Goal: Task Accomplishment & Management: Manage account settings

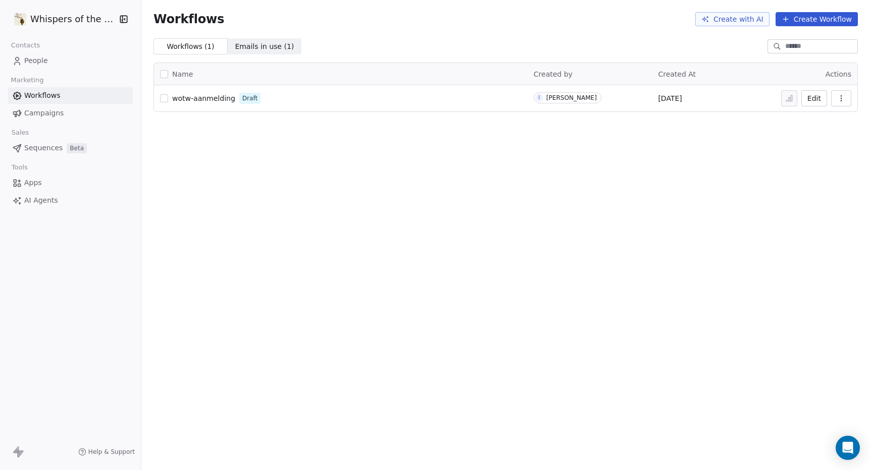
click at [247, 45] on span "Emails in use ( 1 )" at bounding box center [264, 46] width 59 height 11
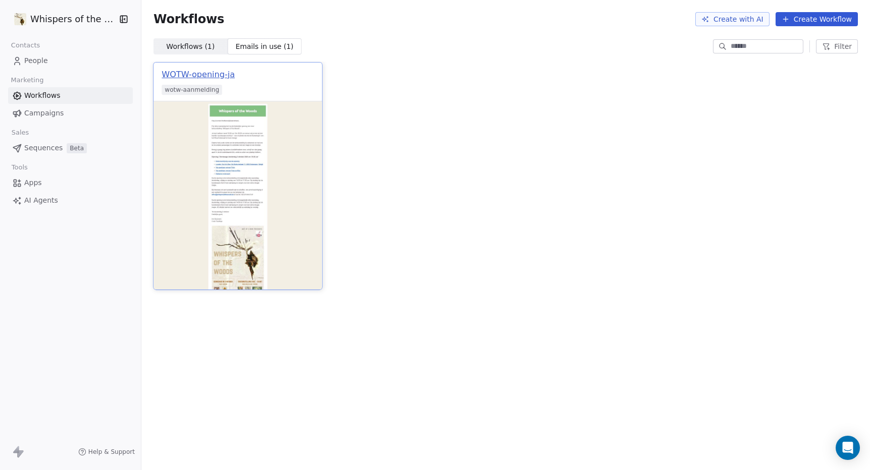
click at [201, 75] on div "WOTW-opening-ja" at bounding box center [197, 75] width 73 height 12
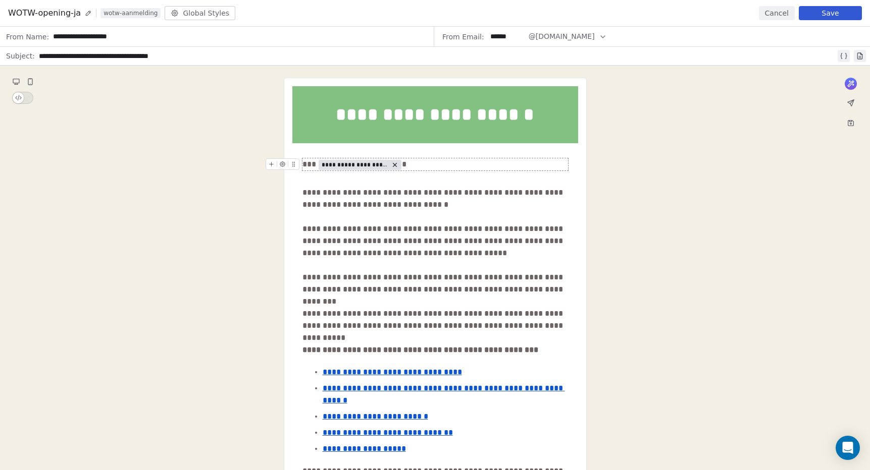
click at [774, 14] on button "Cancel" at bounding box center [776, 13] width 36 height 14
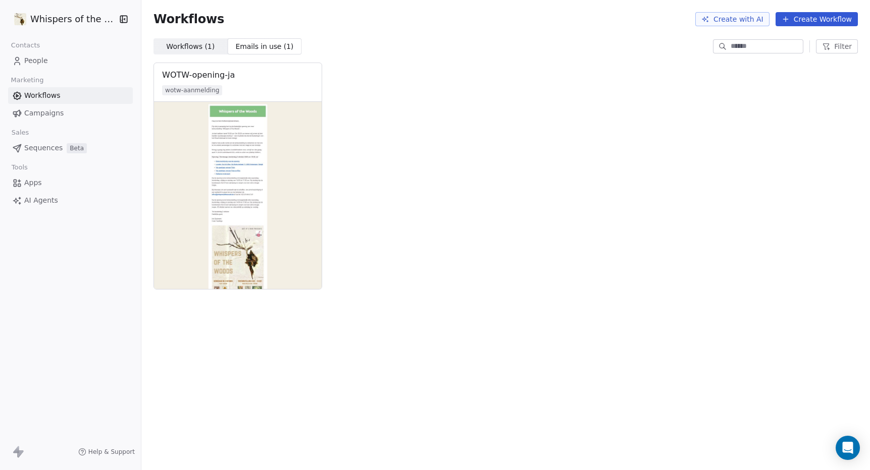
click at [49, 116] on span "Campaigns" at bounding box center [43, 113] width 39 height 11
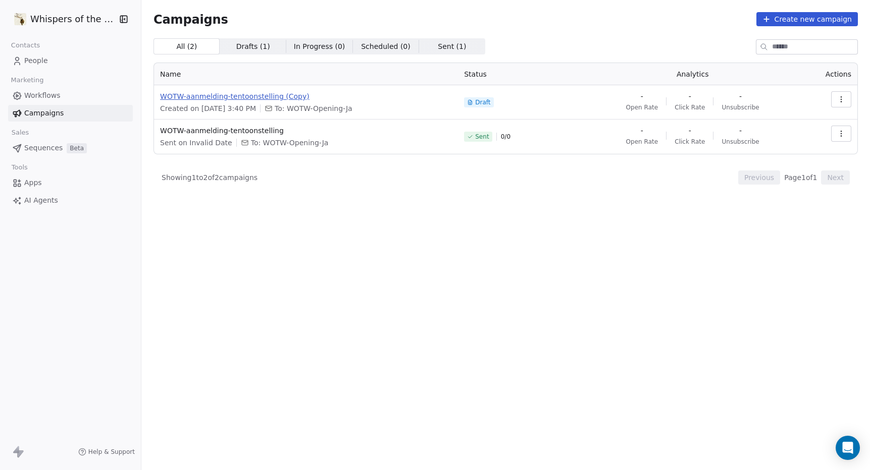
click at [243, 96] on span "WOTW-aanmelding-tentoonstelling (Copy)" at bounding box center [306, 96] width 292 height 10
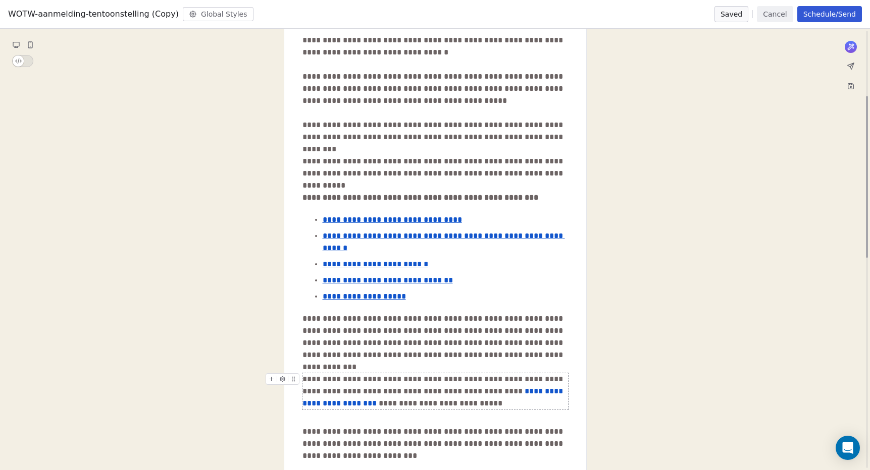
scroll to position [178, 0]
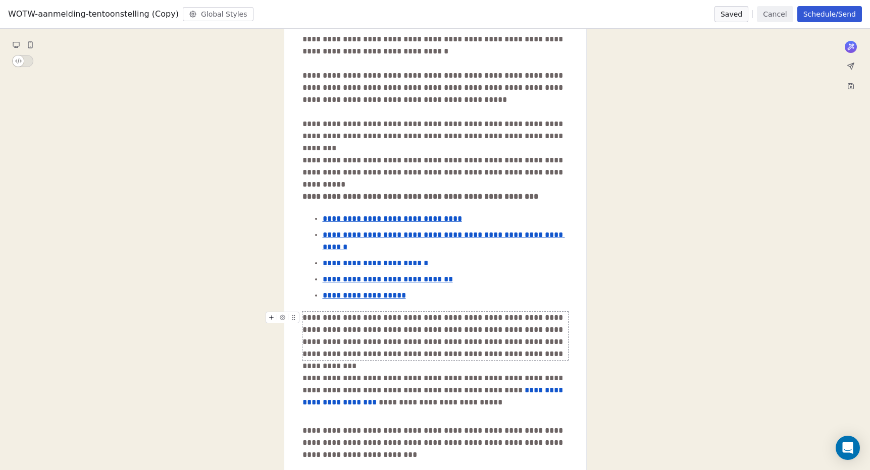
click at [316, 312] on div "**********" at bounding box center [434, 336] width 265 height 48
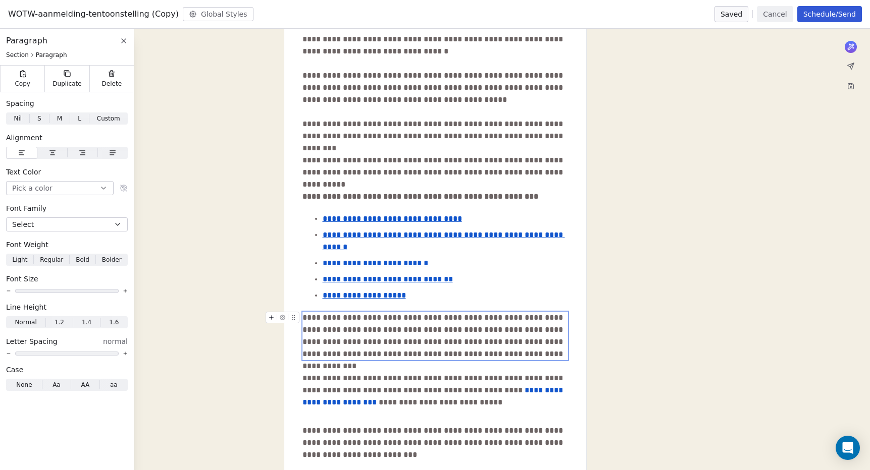
click at [316, 312] on div "**********" at bounding box center [434, 336] width 265 height 48
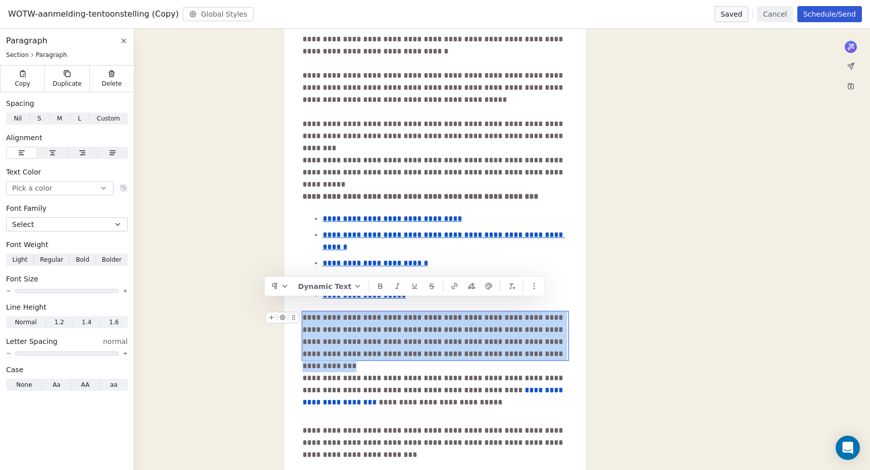
drag, startPoint x: 304, startPoint y: 305, endPoint x: 549, endPoint y: 345, distance: 247.5
click at [549, 345] on div "**********" at bounding box center [434, 336] width 265 height 48
click at [505, 344] on div "**********" at bounding box center [434, 336] width 265 height 48
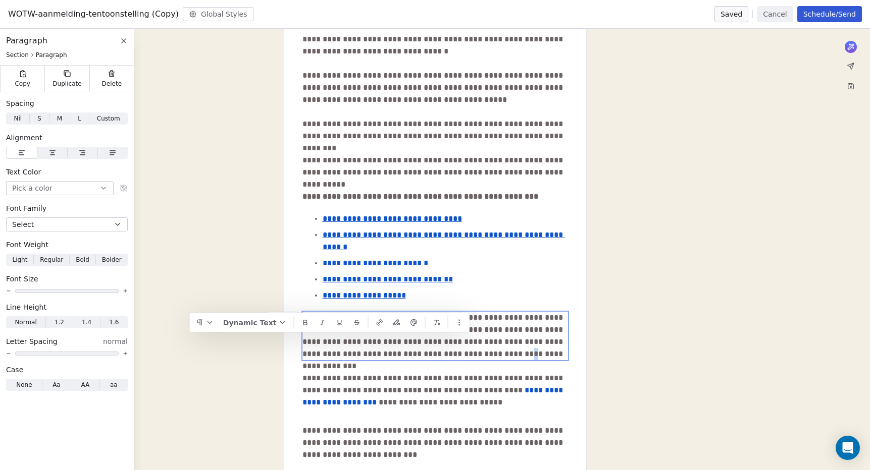
click at [467, 344] on div "**********" at bounding box center [434, 336] width 265 height 48
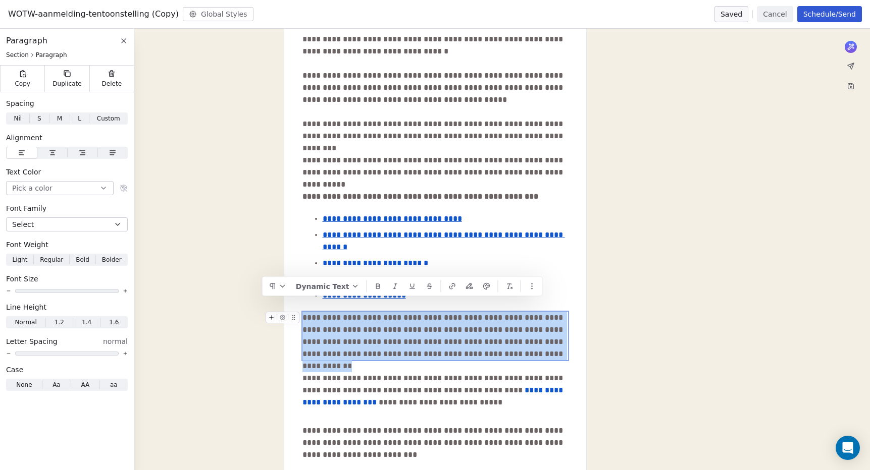
drag, startPoint x: 549, startPoint y: 343, endPoint x: 304, endPoint y: 304, distance: 248.4
click at [304, 312] on div "**********" at bounding box center [434, 336] width 265 height 48
click at [729, 14] on button "Save as draft" at bounding box center [712, 14] width 71 height 16
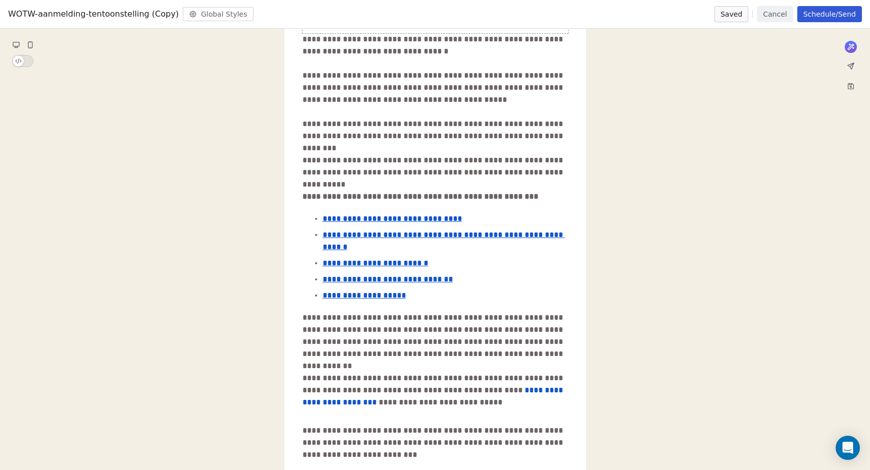
click at [45, 16] on span "WOTW-aanmelding-tentoonstelling (Copy)" at bounding box center [93, 14] width 171 height 12
click at [821, 14] on button "Schedule/Send" at bounding box center [829, 14] width 65 height 16
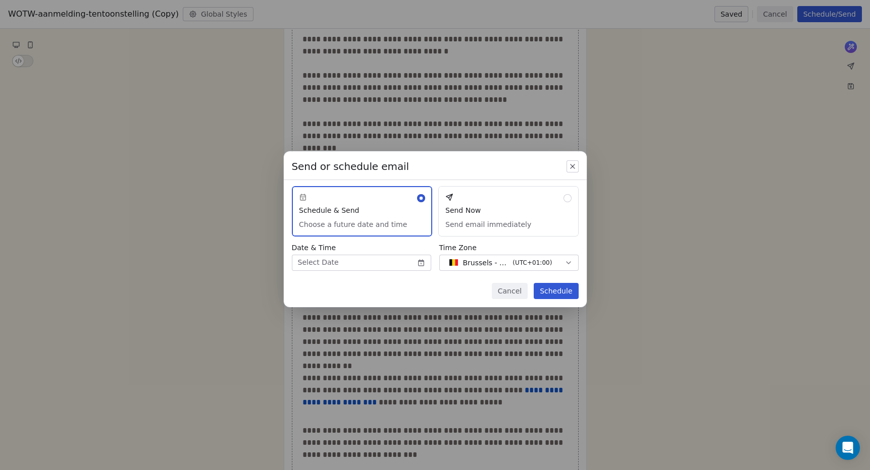
click at [511, 292] on button "Cancel" at bounding box center [510, 291] width 36 height 16
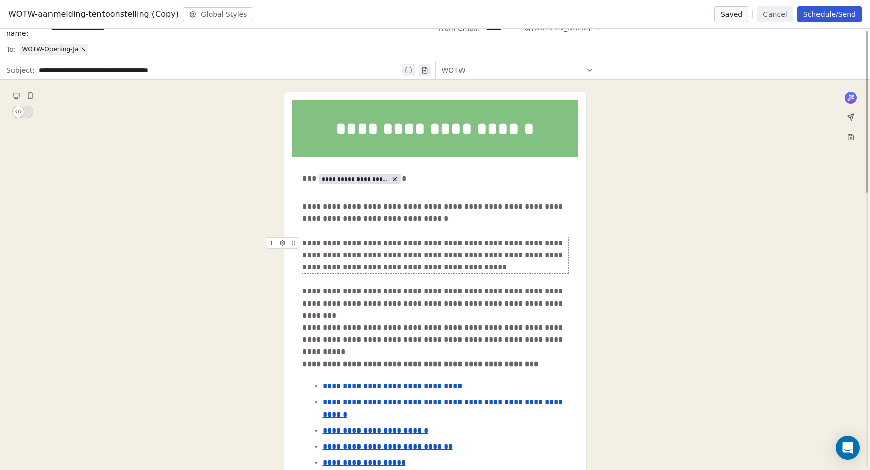
scroll to position [0, 0]
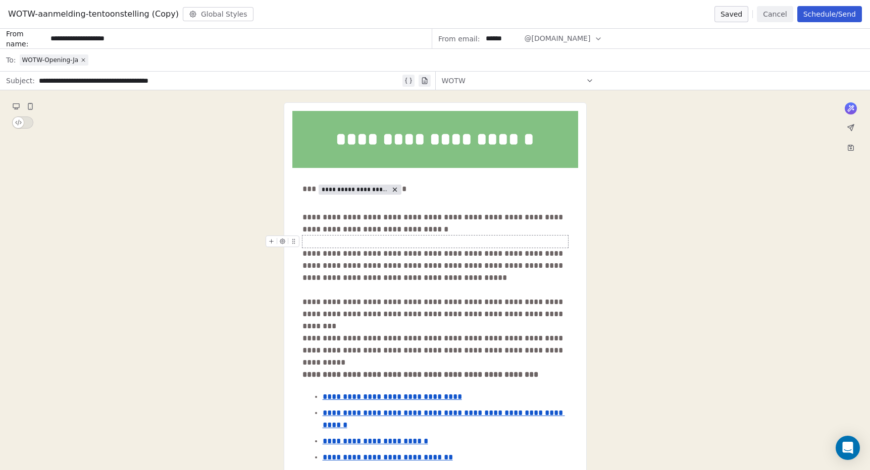
click at [787, 16] on button "Cancel" at bounding box center [774, 14] width 36 height 16
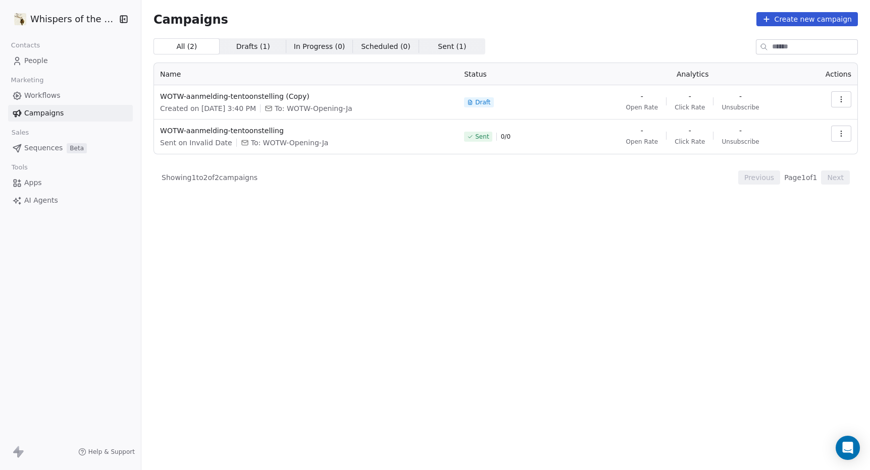
click at [41, 96] on span "Workflows" at bounding box center [42, 95] width 36 height 11
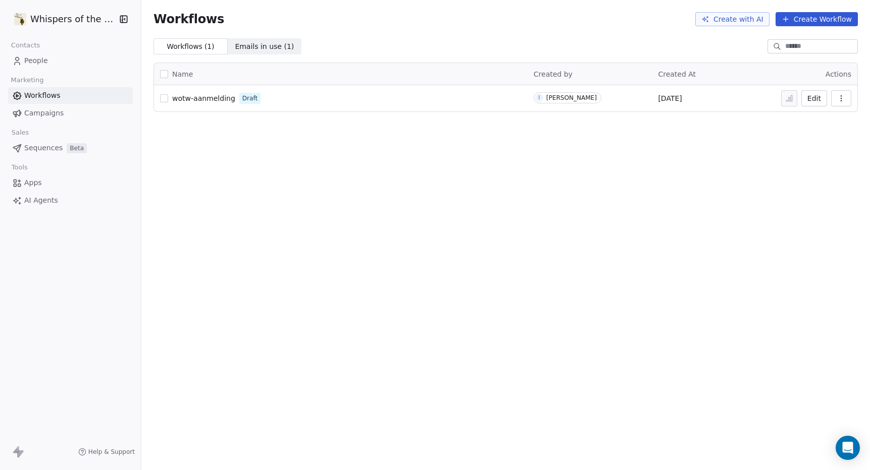
click at [192, 98] on span "wotw-aanmelding" at bounding box center [203, 98] width 63 height 8
click at [257, 45] on span "Emails in use ( 1 )" at bounding box center [264, 46] width 59 height 11
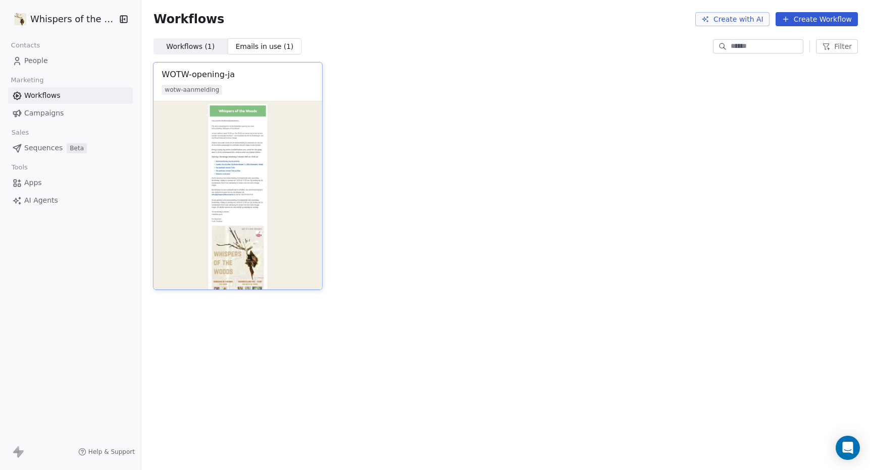
click at [224, 139] on img at bounding box center [237, 195] width 168 height 188
click at [188, 78] on div "WOTW-opening-ja" at bounding box center [197, 75] width 73 height 12
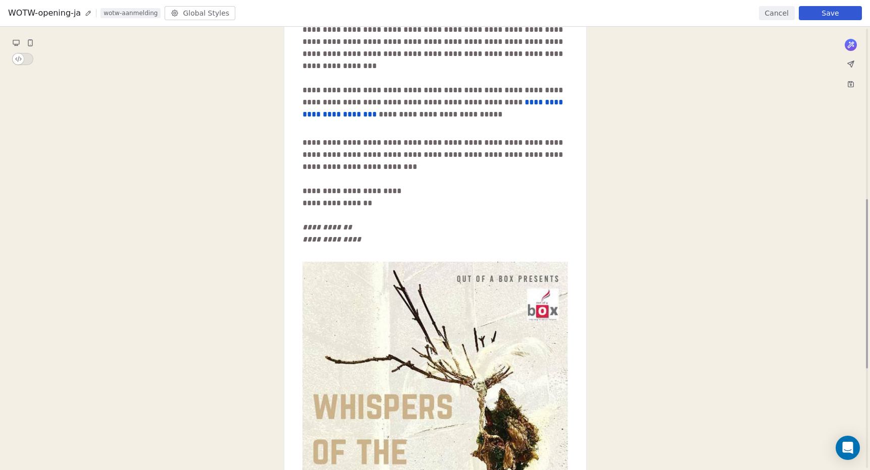
scroll to position [446, 0]
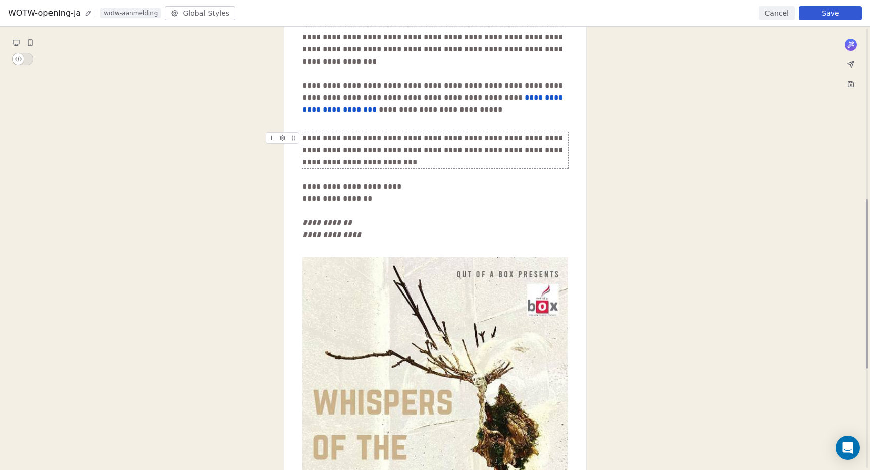
click at [343, 134] on div "**********" at bounding box center [434, 150] width 265 height 36
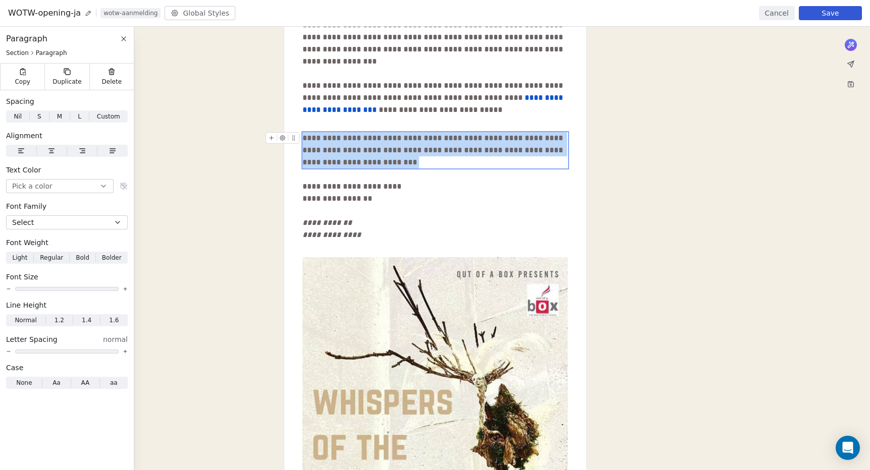
drag, startPoint x: 355, startPoint y: 152, endPoint x: 280, endPoint y: 117, distance: 83.1
click at [280, 117] on div "**********" at bounding box center [435, 181] width 870 height 1124
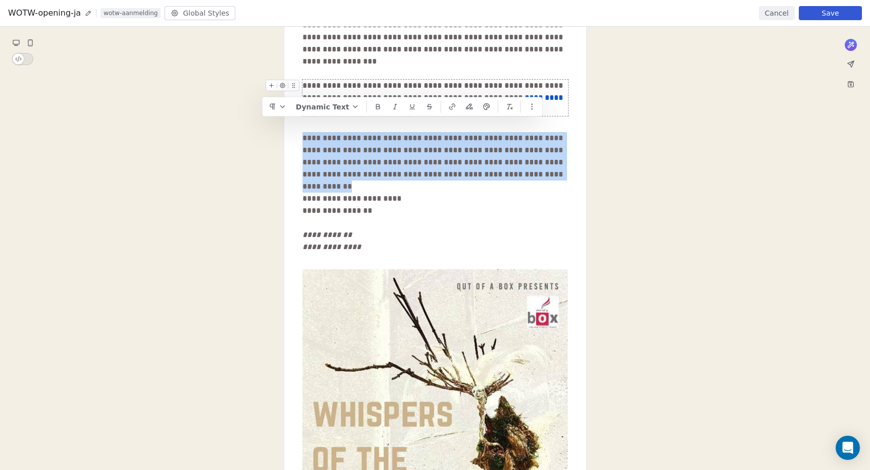
click at [817, 12] on button "Save" at bounding box center [829, 13] width 63 height 14
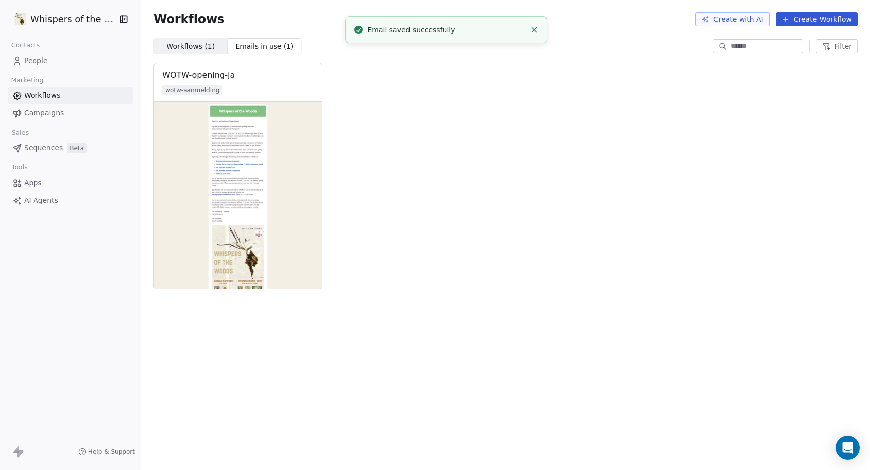
click at [194, 46] on span "Workflows ( 1 )" at bounding box center [190, 46] width 48 height 11
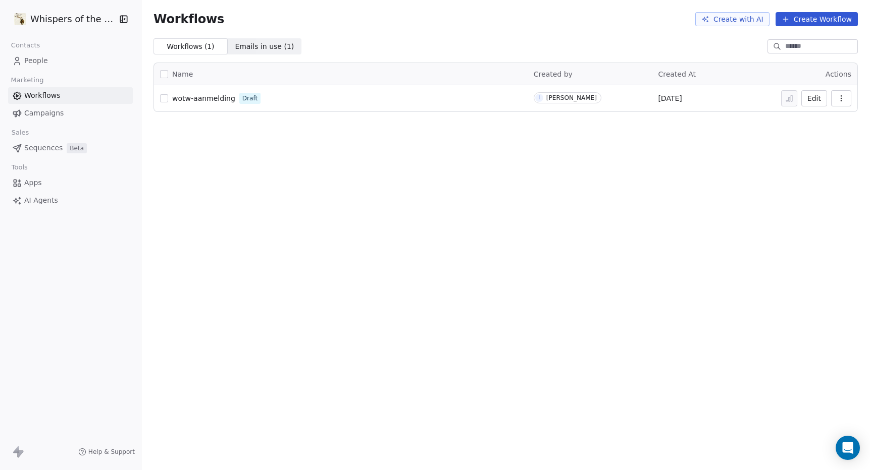
click at [814, 98] on button "Edit" at bounding box center [814, 98] width 26 height 16
click at [60, 110] on span "Campaigns" at bounding box center [43, 113] width 39 height 11
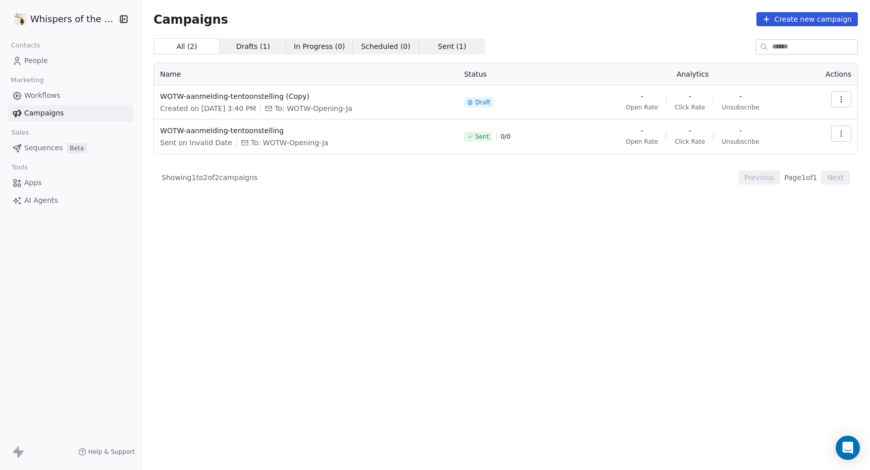
click at [839, 136] on icon "button" at bounding box center [841, 134] width 8 height 8
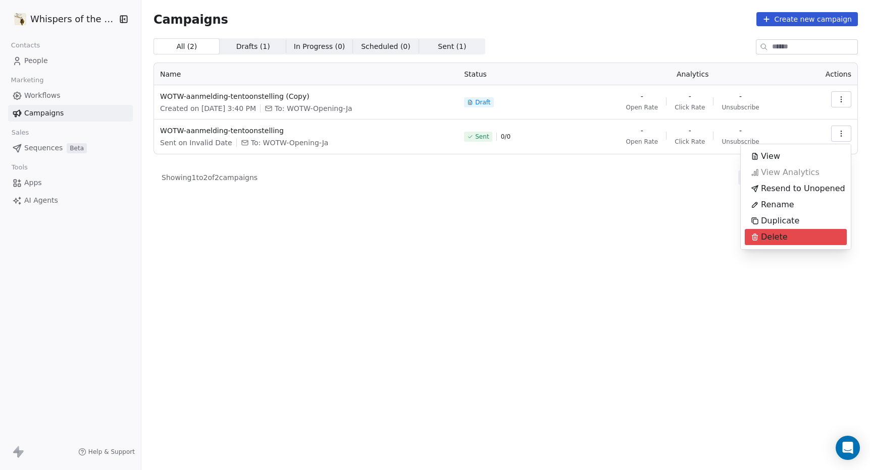
click at [767, 238] on span "Delete" at bounding box center [774, 237] width 27 height 12
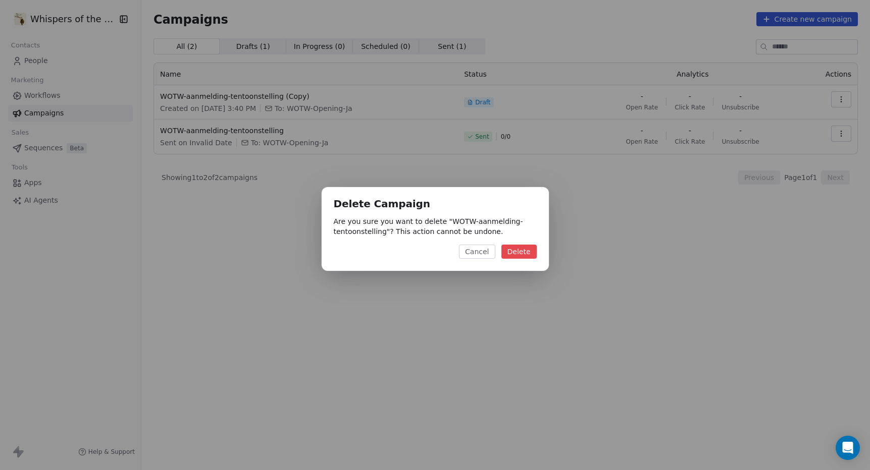
click at [522, 251] on button "Delete" at bounding box center [518, 252] width 35 height 14
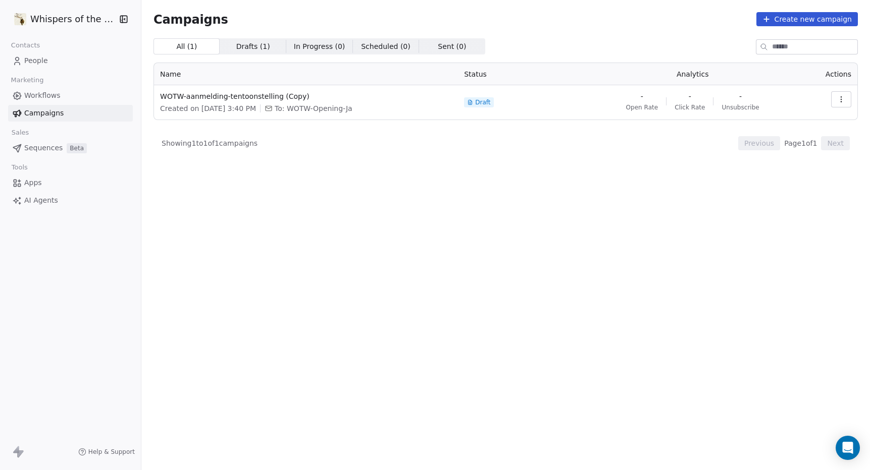
click at [838, 99] on icon "button" at bounding box center [841, 99] width 8 height 8
click at [776, 123] on div "Edit" at bounding box center [763, 122] width 38 height 16
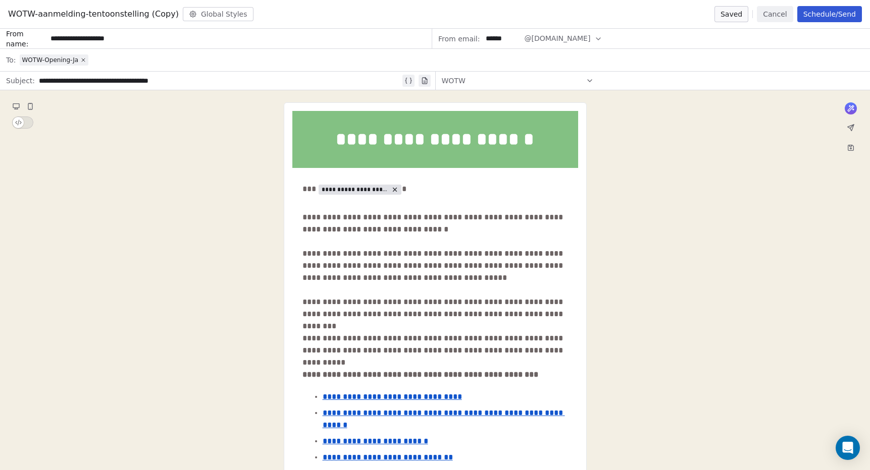
click at [161, 17] on span "WOTW-aanmelding-tentoonstelling (Copy)" at bounding box center [93, 14] width 171 height 12
click at [161, 14] on span "WOTW-aanmelding-tentoonstelling (Copy)" at bounding box center [93, 14] width 171 height 12
click at [775, 15] on button "Cancel" at bounding box center [774, 14] width 36 height 16
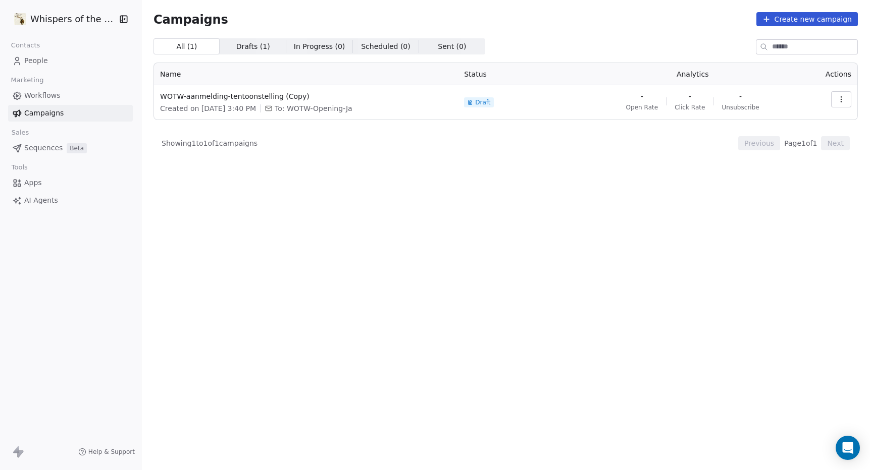
click at [843, 97] on icon "button" at bounding box center [841, 99] width 8 height 8
click at [790, 135] on span "Rename" at bounding box center [777, 138] width 33 height 12
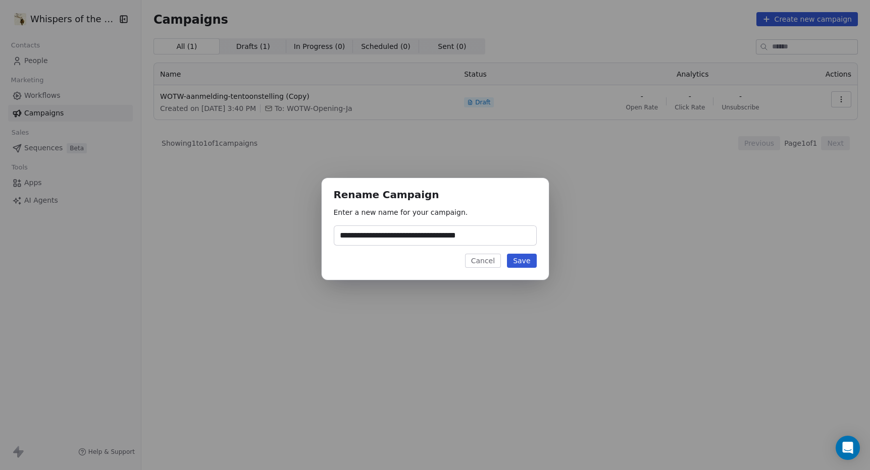
click at [469, 234] on input "**********" at bounding box center [435, 235] width 202 height 19
drag, startPoint x: 468, startPoint y: 237, endPoint x: 505, endPoint y: 231, distance: 37.3
click at [505, 231] on input "**********" at bounding box center [435, 235] width 202 height 19
type input "**********"
click at [526, 262] on button "Save" at bounding box center [521, 261] width 29 height 14
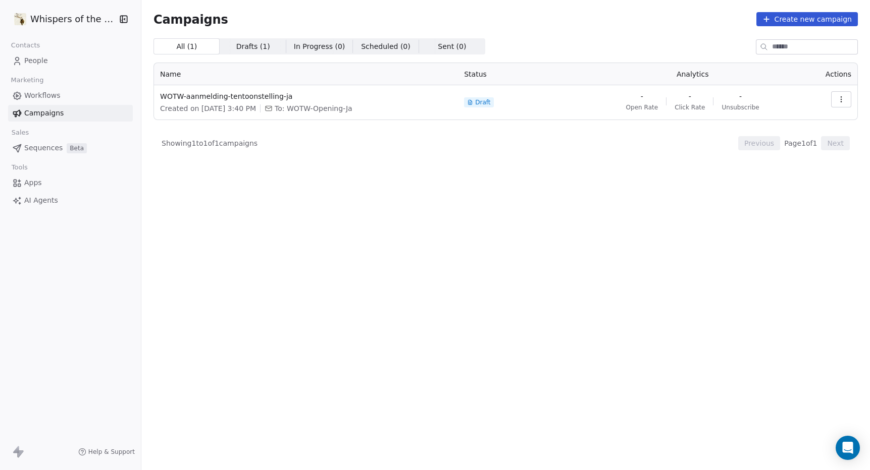
click at [836, 100] on button "button" at bounding box center [841, 99] width 20 height 16
click at [776, 152] on span "Duplicate" at bounding box center [780, 154] width 38 height 12
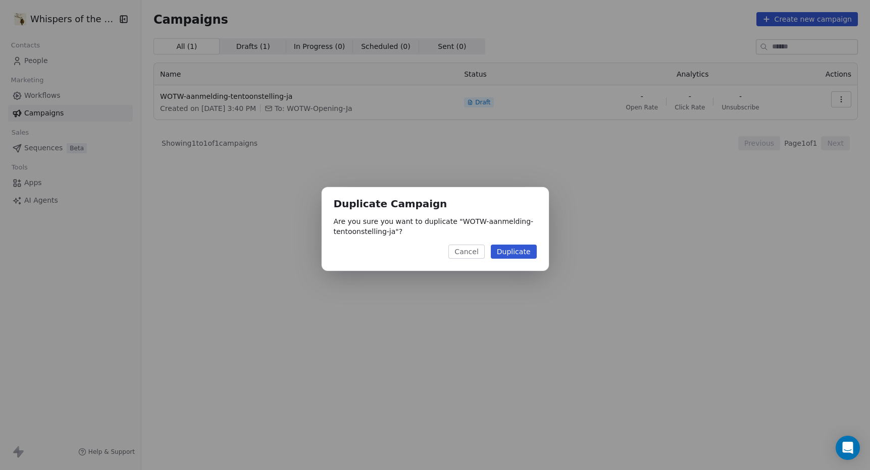
click at [504, 251] on button "Duplicate" at bounding box center [514, 252] width 46 height 14
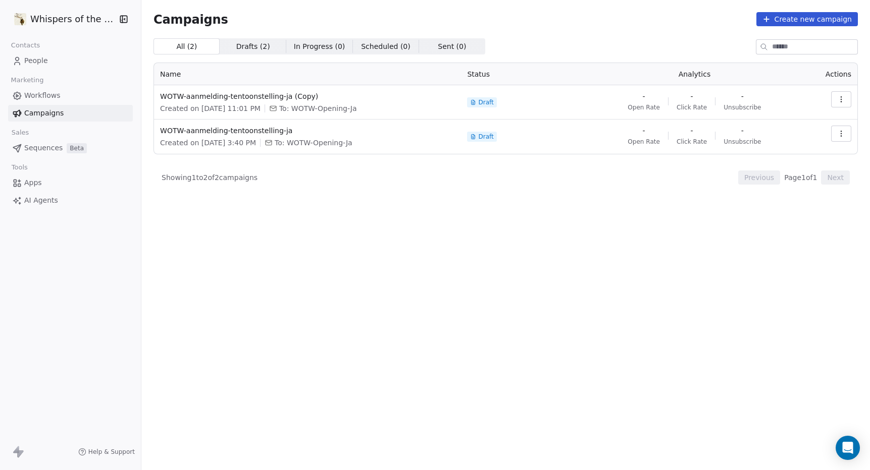
click at [842, 102] on icon "button" at bounding box center [841, 99] width 8 height 8
click at [785, 138] on span "Rename" at bounding box center [777, 138] width 33 height 12
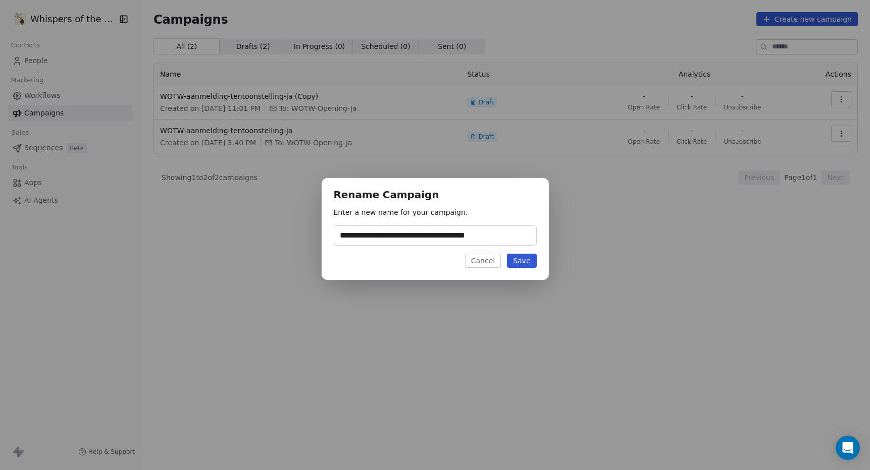
click at [480, 235] on input "**********" at bounding box center [435, 235] width 202 height 19
drag, startPoint x: 471, startPoint y: 237, endPoint x: 504, endPoint y: 234, distance: 32.4
click at [504, 234] on input "**********" at bounding box center [435, 235] width 202 height 19
type input "**********"
click at [517, 260] on button "Save" at bounding box center [521, 261] width 29 height 14
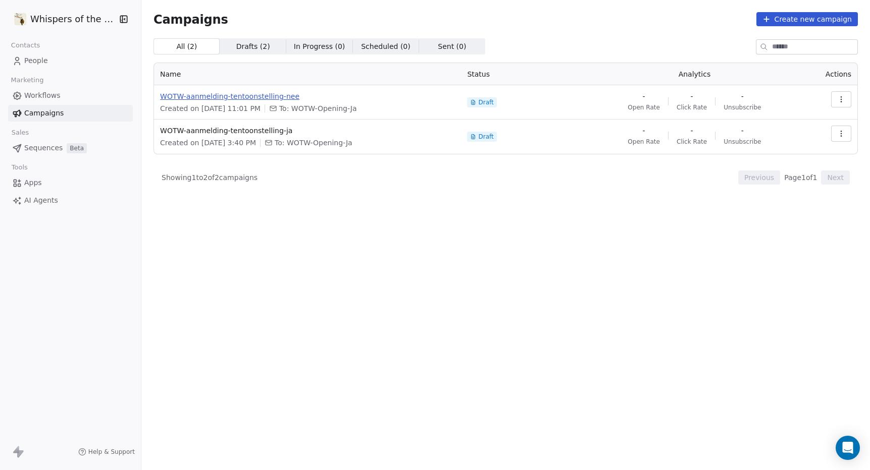
click at [241, 96] on span "WOTW-aanmelding-tentoonstelling-nee" at bounding box center [307, 96] width 295 height 10
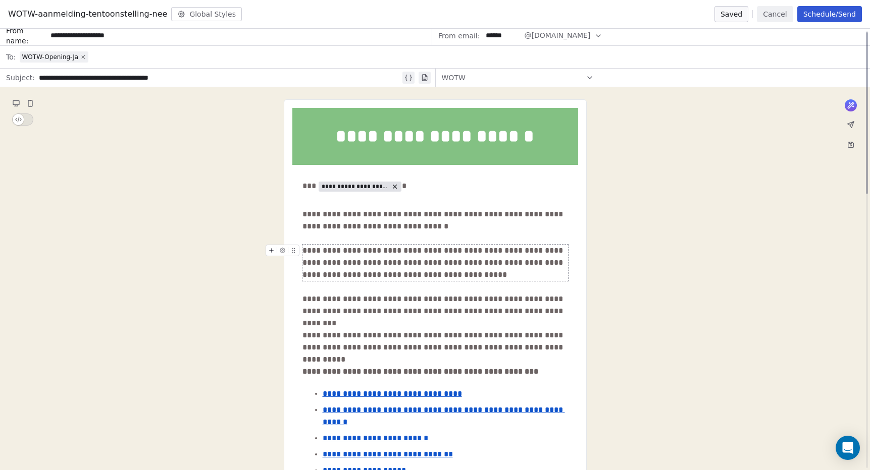
scroll to position [4, 0]
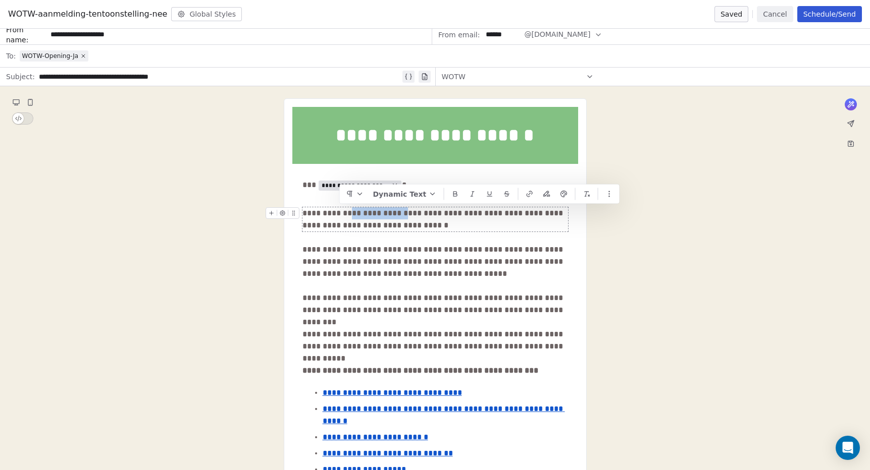
drag, startPoint x: 340, startPoint y: 213, endPoint x: 393, endPoint y: 213, distance: 53.0
click at [393, 213] on div "**********" at bounding box center [434, 219] width 265 height 24
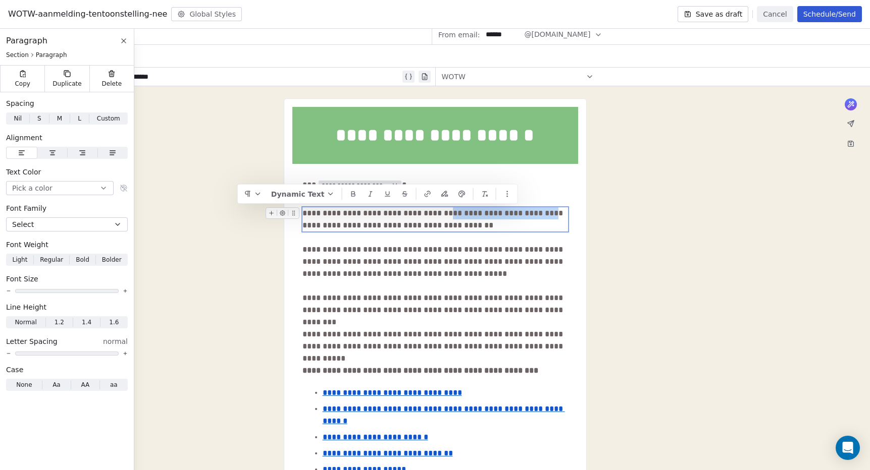
drag, startPoint x: 426, startPoint y: 214, endPoint x: 517, endPoint y: 215, distance: 91.4
click at [517, 215] on div "**********" at bounding box center [434, 219] width 265 height 24
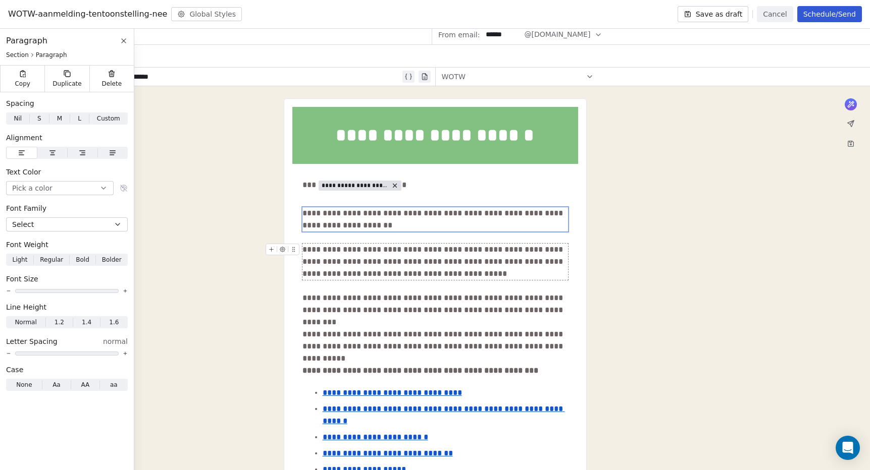
click at [294, 250] on icon at bounding box center [293, 249] width 7 height 7
click at [282, 250] on icon at bounding box center [282, 249] width 2 height 2
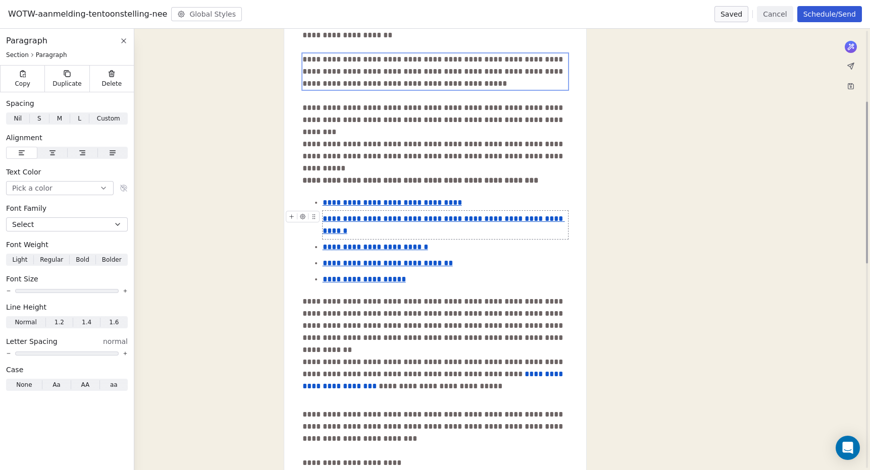
scroll to position [193, 0]
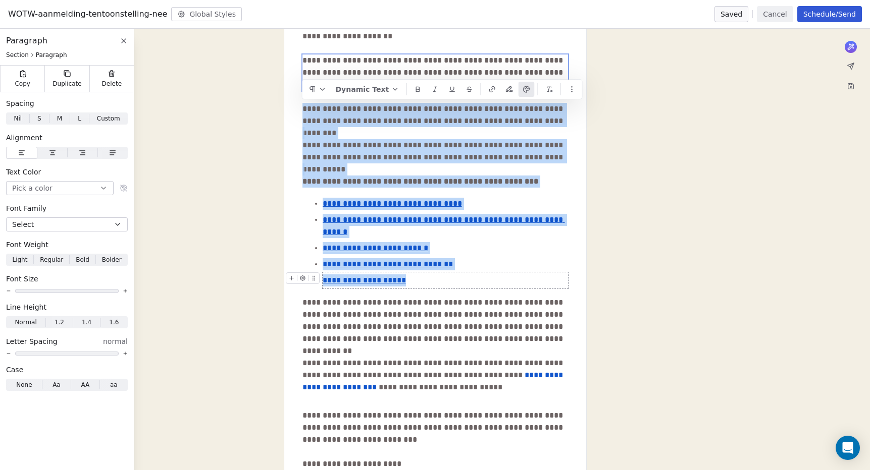
drag, startPoint x: 304, startPoint y: 108, endPoint x: 420, endPoint y: 270, distance: 199.3
click at [420, 270] on div "**********" at bounding box center [434, 458] width 265 height 937
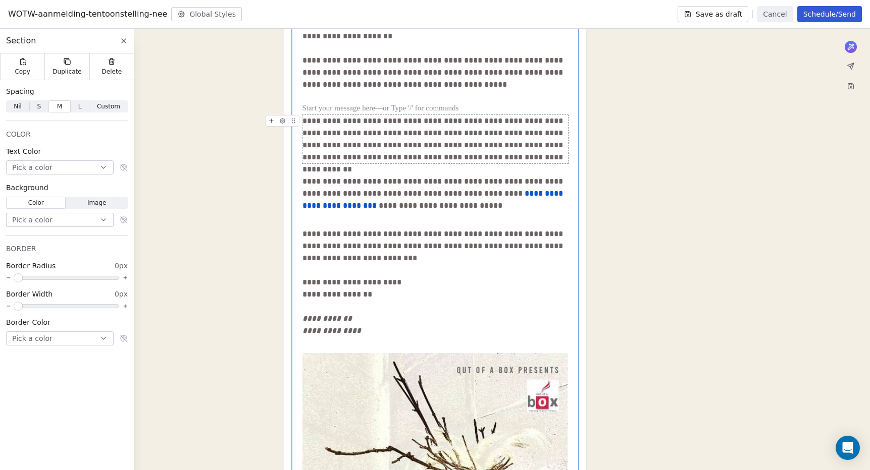
click at [357, 121] on div "**********" at bounding box center [434, 139] width 265 height 48
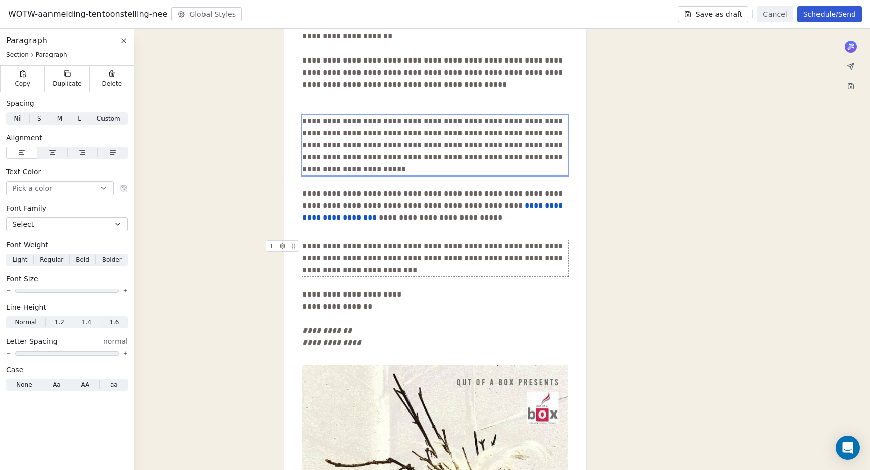
click at [367, 258] on div "**********" at bounding box center [434, 258] width 265 height 36
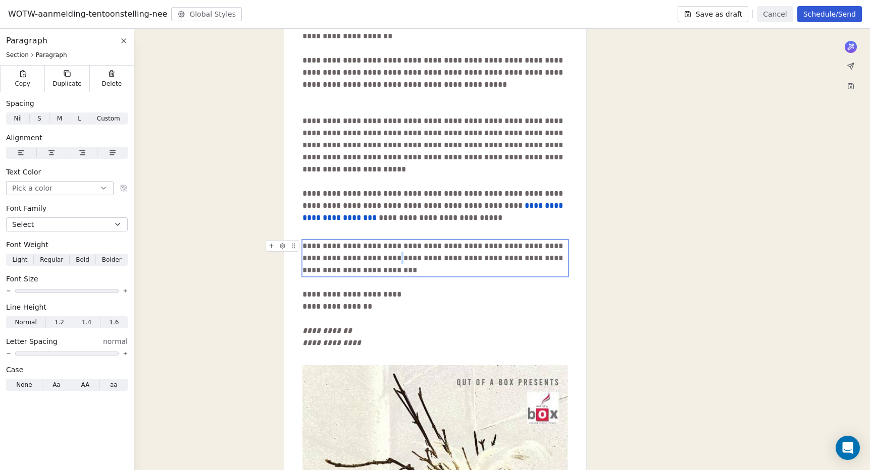
click at [367, 258] on div "**********" at bounding box center [434, 258] width 265 height 36
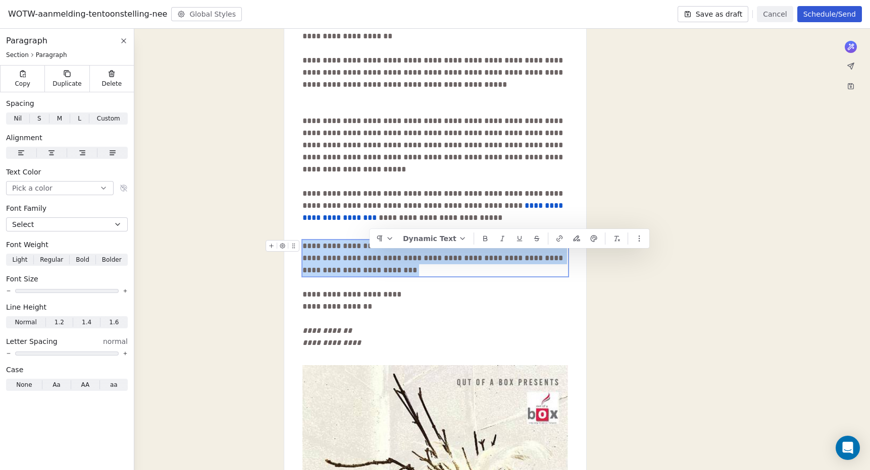
click at [367, 258] on div "**********" at bounding box center [434, 258] width 265 height 36
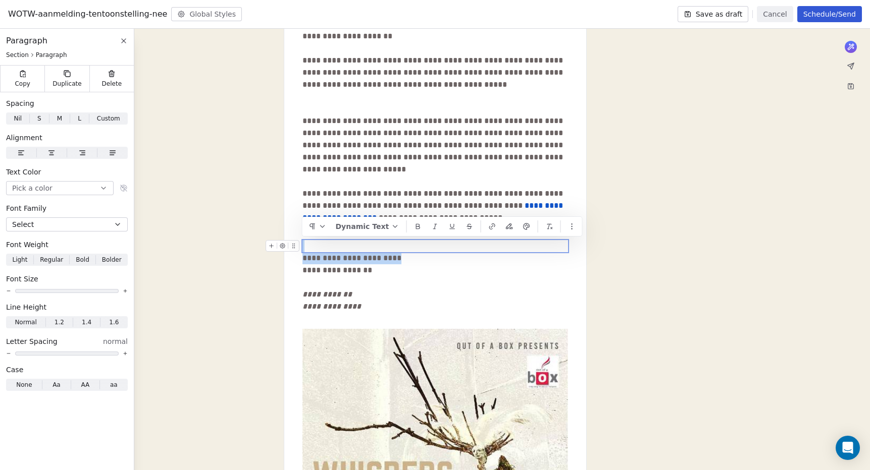
drag, startPoint x: 402, startPoint y: 260, endPoint x: 312, endPoint y: 242, distance: 91.6
click at [312, 242] on div "**********" at bounding box center [434, 355] width 265 height 731
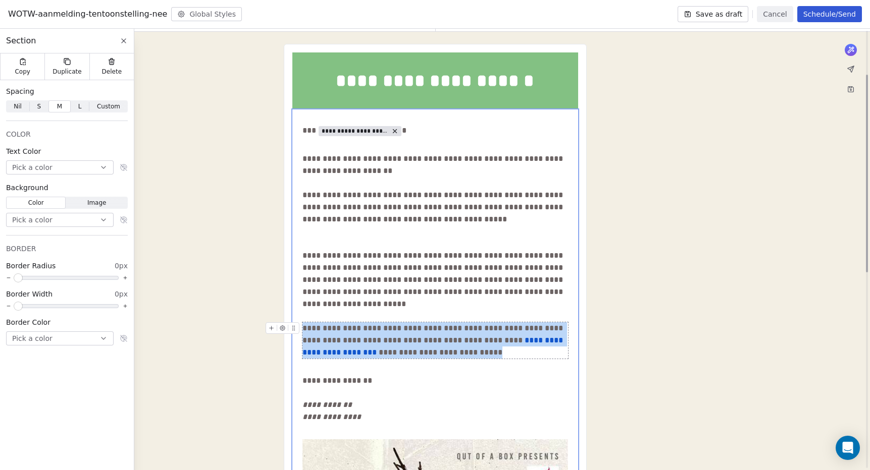
scroll to position [52, 0]
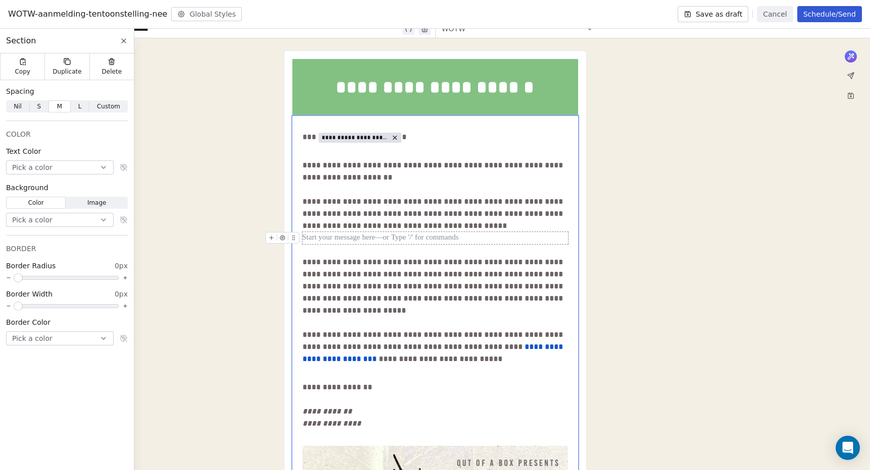
click at [345, 243] on div at bounding box center [434, 238] width 265 height 12
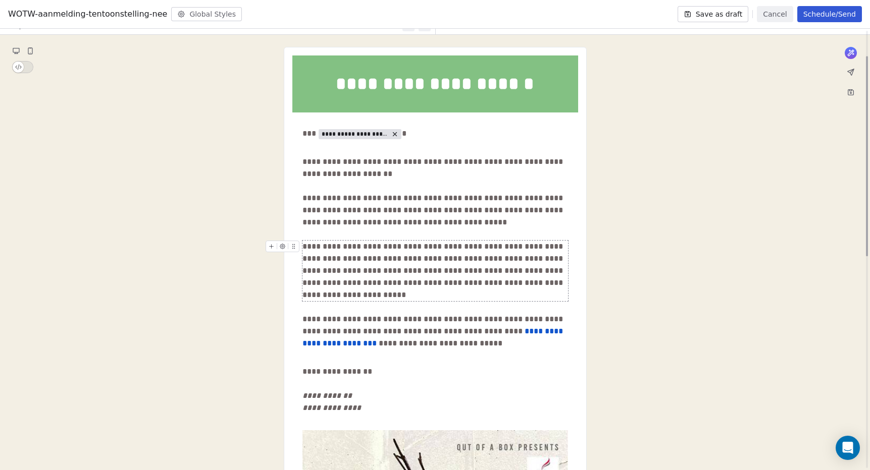
scroll to position [56, 0]
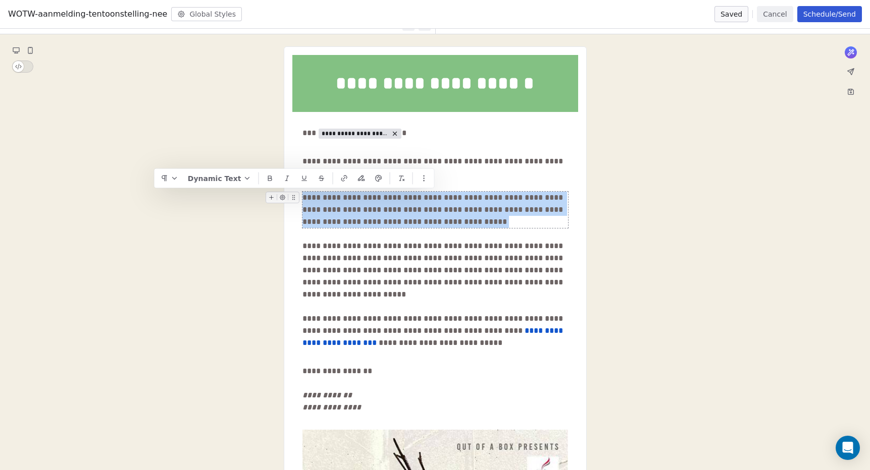
drag, startPoint x: 436, startPoint y: 220, endPoint x: 303, endPoint y: 197, distance: 134.7
click at [303, 197] on div "**********" at bounding box center [434, 210] width 265 height 36
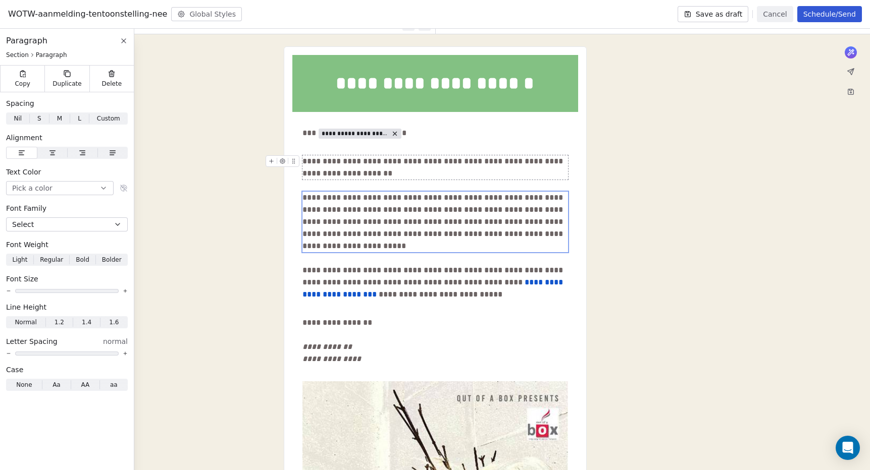
click at [675, 185] on div "**********" at bounding box center [435, 461] width 870 height 854
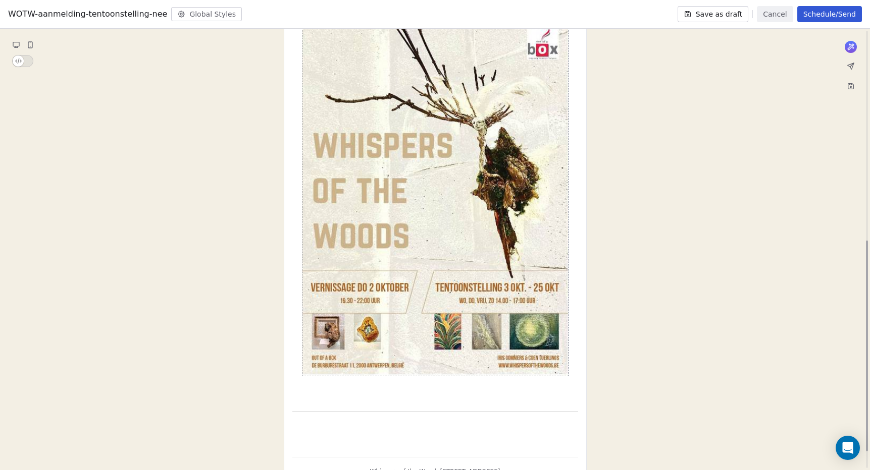
scroll to position [436, 0]
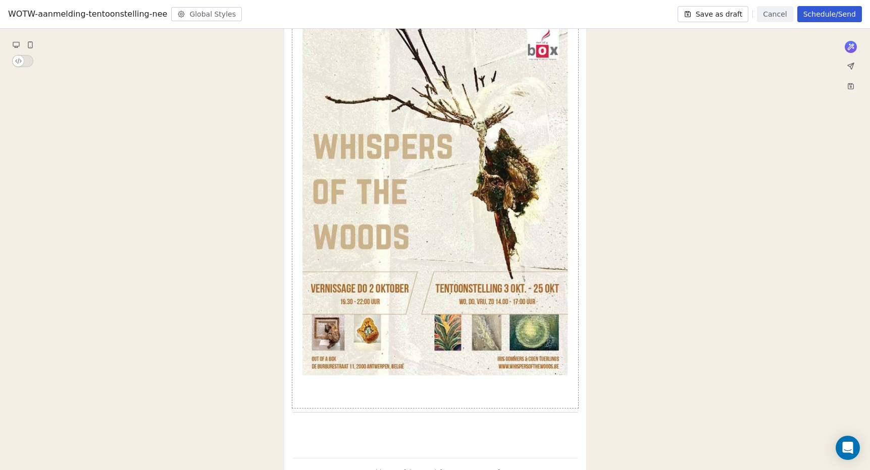
click at [732, 17] on button "Save as draft" at bounding box center [712, 14] width 71 height 16
click at [772, 12] on button "Cancel" at bounding box center [774, 14] width 36 height 16
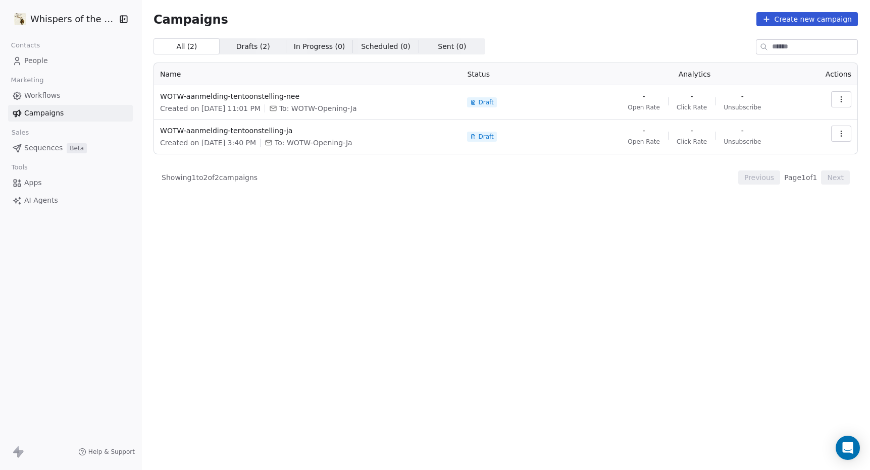
click at [39, 94] on span "Workflows" at bounding box center [42, 95] width 36 height 11
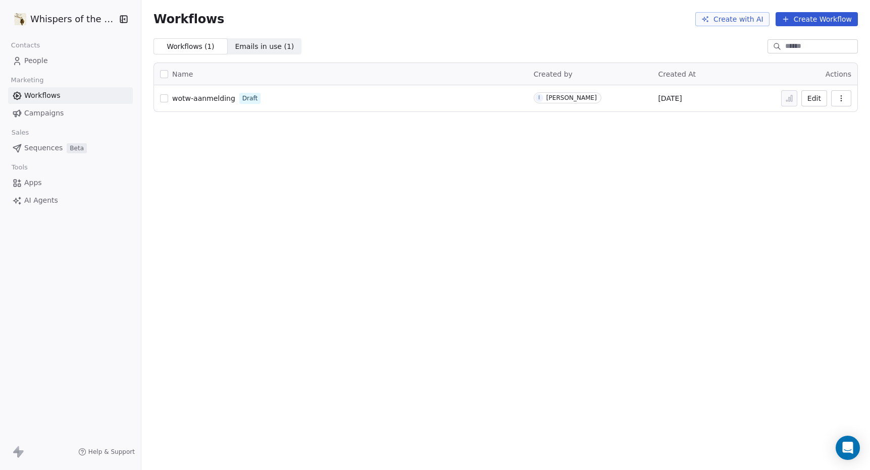
click at [195, 96] on span "wotw-aanmelding" at bounding box center [203, 98] width 63 height 8
click at [49, 109] on span "Campaigns" at bounding box center [43, 113] width 39 height 11
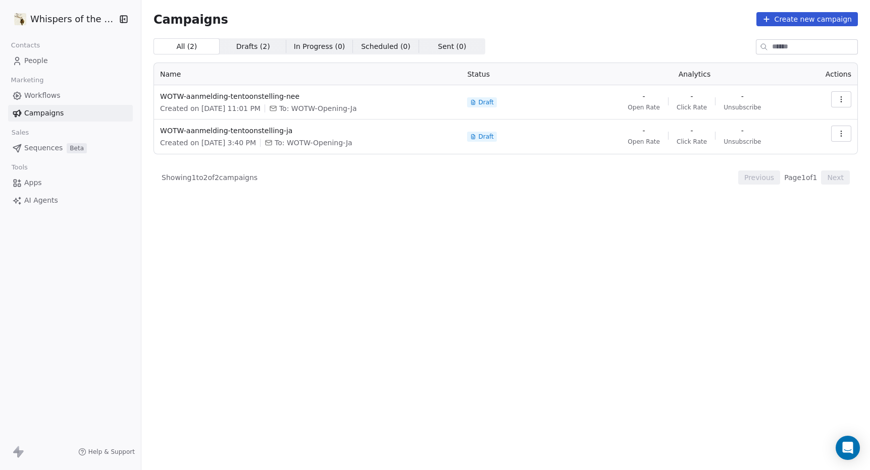
click at [841, 100] on icon "button" at bounding box center [841, 99] width 8 height 8
click at [407, 96] on html "Whispers of the Wood Contacts People Marketing Workflows Campaigns Sales Sequen…" at bounding box center [435, 235] width 870 height 470
click at [273, 99] on span "WOTW-aanmelding-tentoonstelling-nee" at bounding box center [307, 96] width 295 height 10
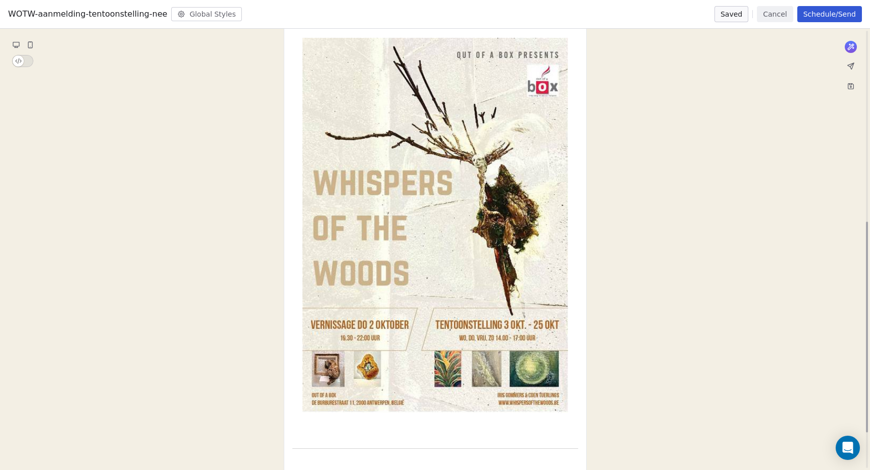
scroll to position [195, 0]
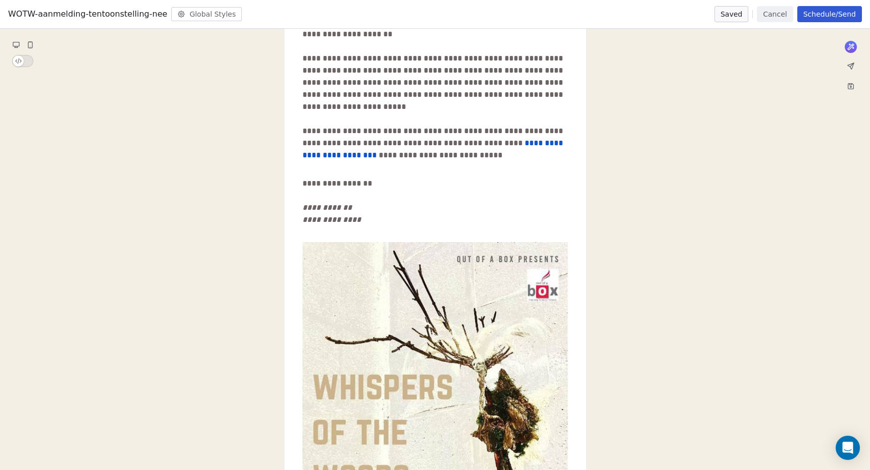
click at [835, 14] on button "Schedule/Send" at bounding box center [829, 14] width 65 height 16
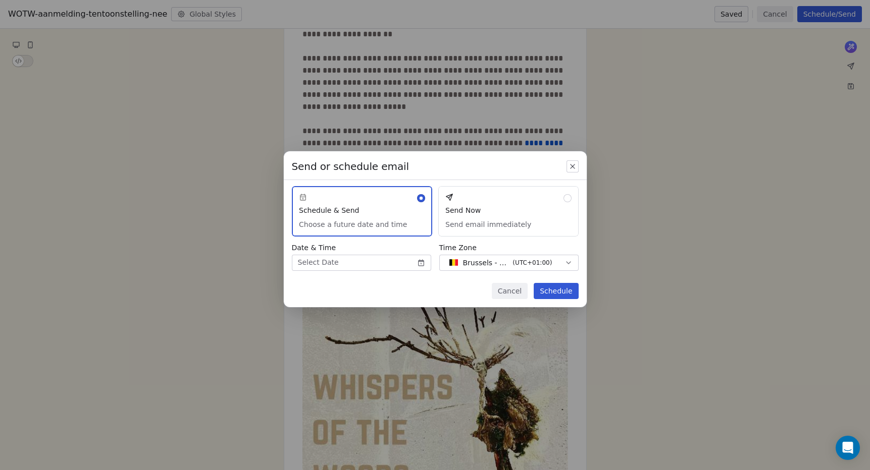
click at [572, 166] on icon "button" at bounding box center [572, 167] width 4 height 4
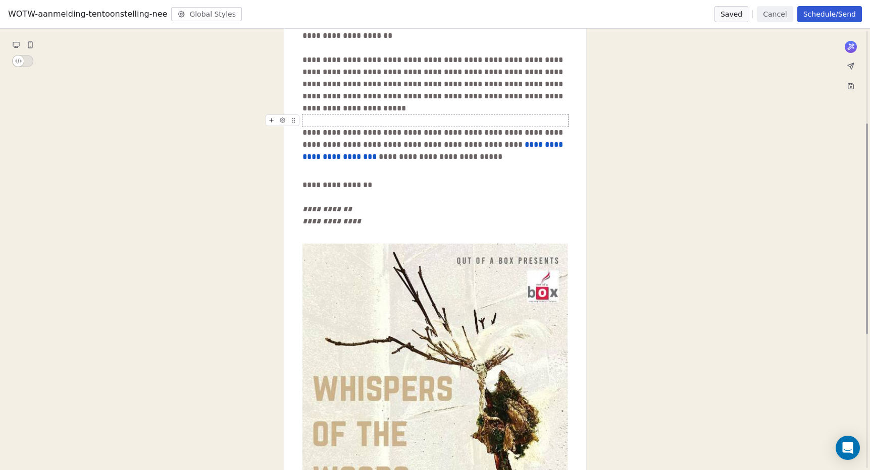
scroll to position [193, 0]
click at [783, 13] on button "Cancel" at bounding box center [774, 14] width 36 height 16
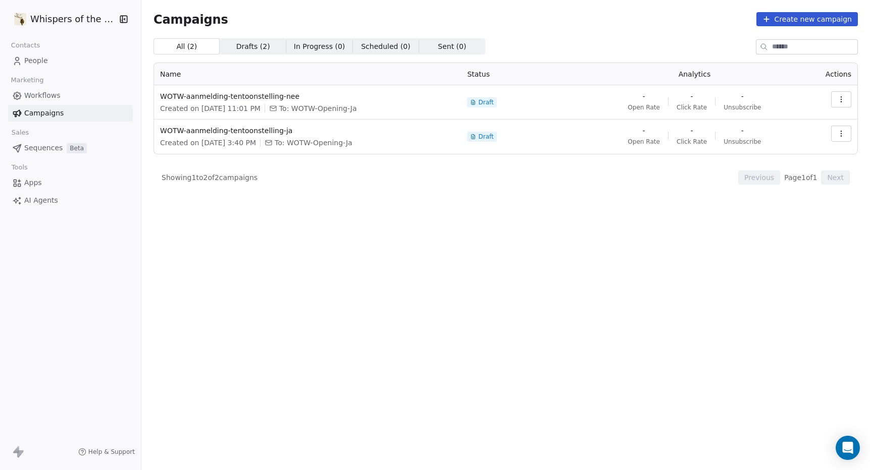
click at [843, 102] on icon "button" at bounding box center [841, 99] width 8 height 8
click at [781, 254] on html "Whispers of the Wood Contacts People Marketing Workflows Campaigns Sales Sequen…" at bounding box center [435, 235] width 870 height 470
click at [164, 96] on span "WOTW-aanmelding-tentoonstelling-nee" at bounding box center [307, 96] width 295 height 10
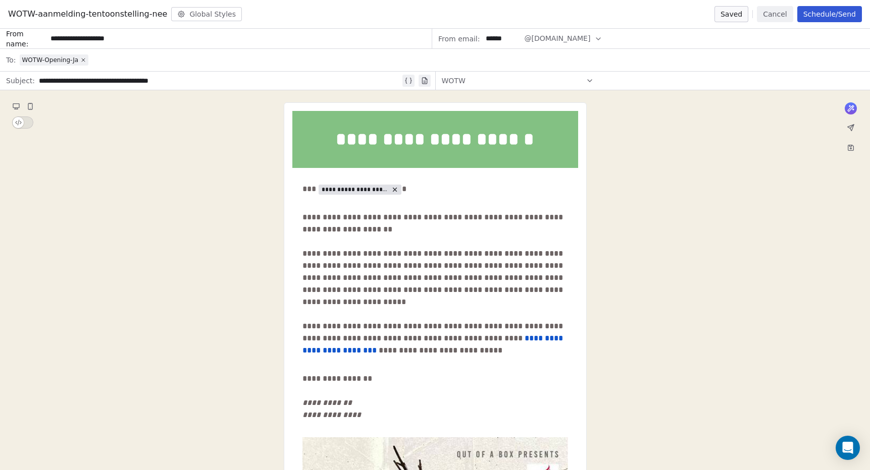
click at [822, 13] on button "Schedule/Send" at bounding box center [829, 14] width 65 height 16
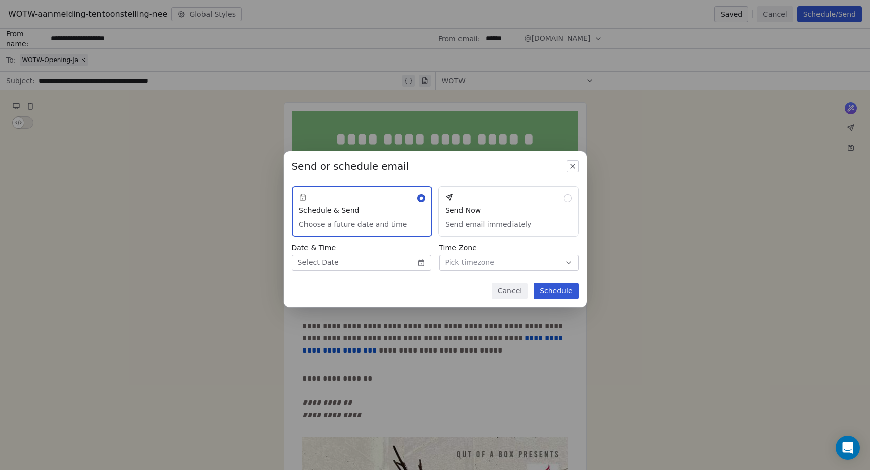
click at [522, 291] on button "Cancel" at bounding box center [510, 291] width 36 height 16
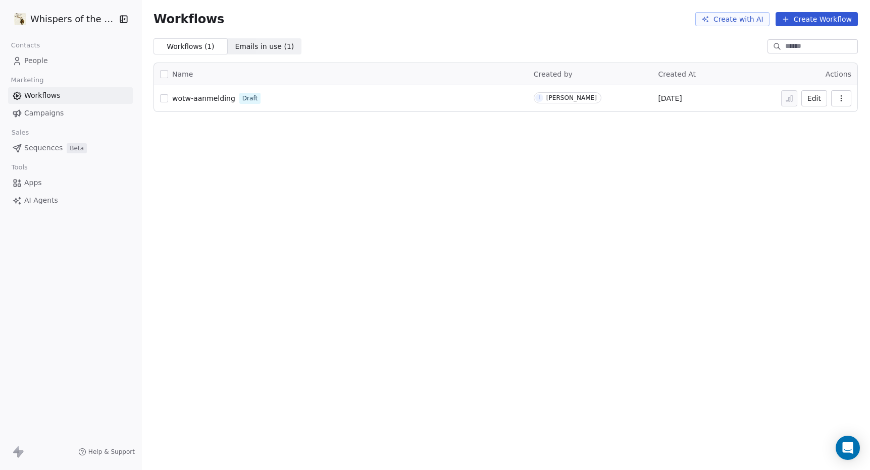
click at [205, 101] on span "wotw-aanmelding" at bounding box center [203, 98] width 63 height 8
click at [35, 58] on span "People" at bounding box center [36, 61] width 24 height 11
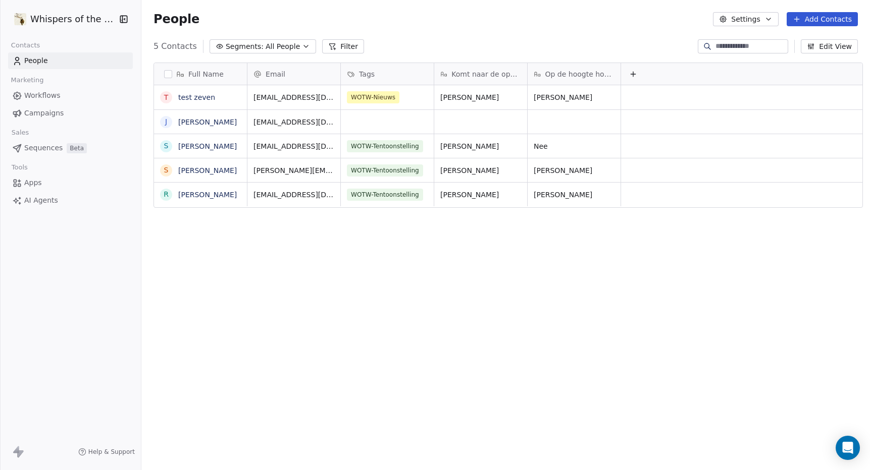
scroll to position [406, 726]
click at [53, 94] on span "Workflows" at bounding box center [42, 95] width 36 height 11
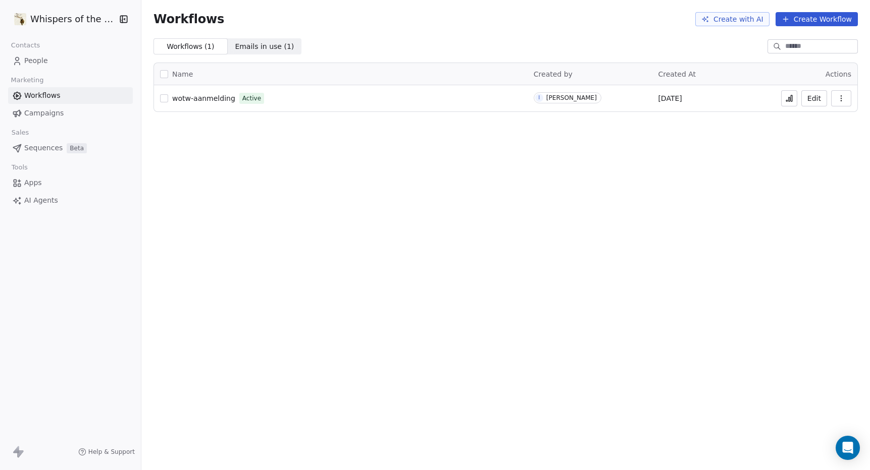
click at [196, 97] on span "wotw-aanmelding" at bounding box center [203, 98] width 63 height 8
click at [35, 62] on span "People" at bounding box center [36, 61] width 24 height 11
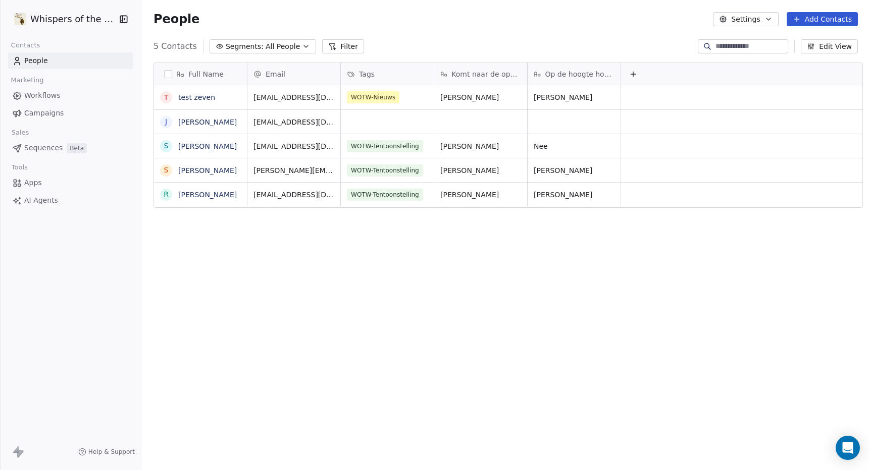
scroll to position [406, 726]
click at [403, 96] on div "WOTW-Nieuws" at bounding box center [378, 97] width 62 height 12
click at [365, 98] on span "WOTW-Nieuws" at bounding box center [373, 97] width 52 height 12
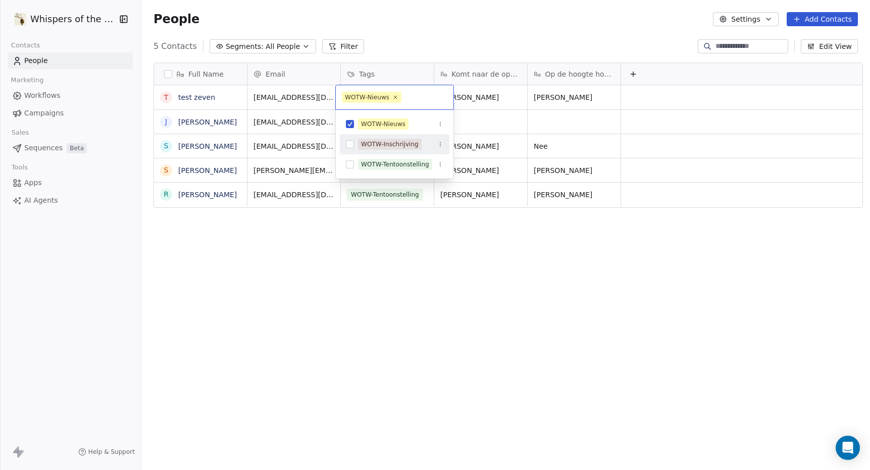
click at [350, 144] on button "Suggestions" at bounding box center [350, 144] width 8 height 8
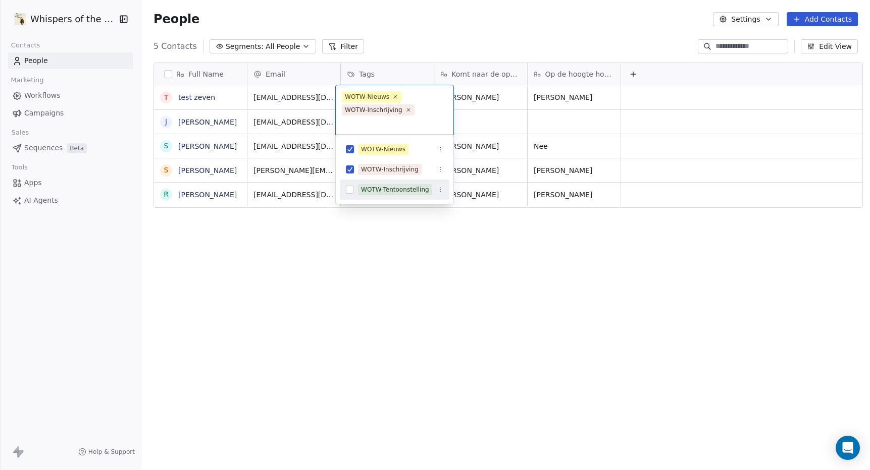
click at [349, 234] on html "Whispers of the Wood Contacts People Marketing Workflows Campaigns Sales Sequen…" at bounding box center [435, 235] width 870 height 470
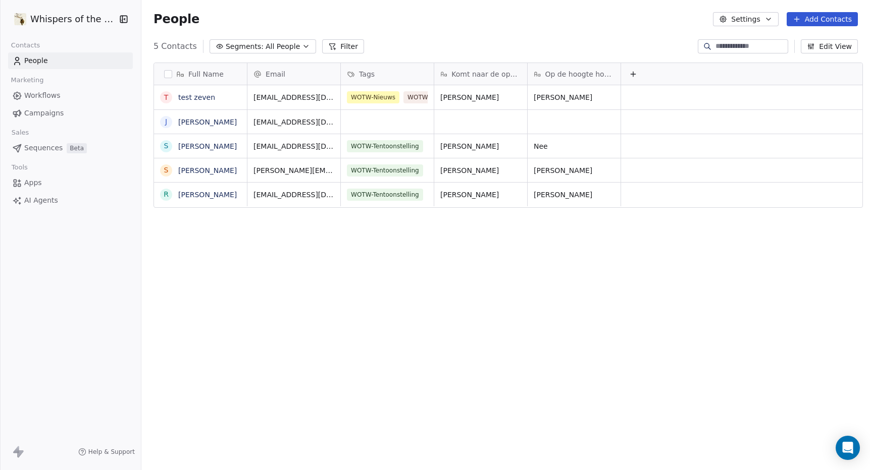
click at [40, 93] on span "Workflows" at bounding box center [42, 95] width 36 height 11
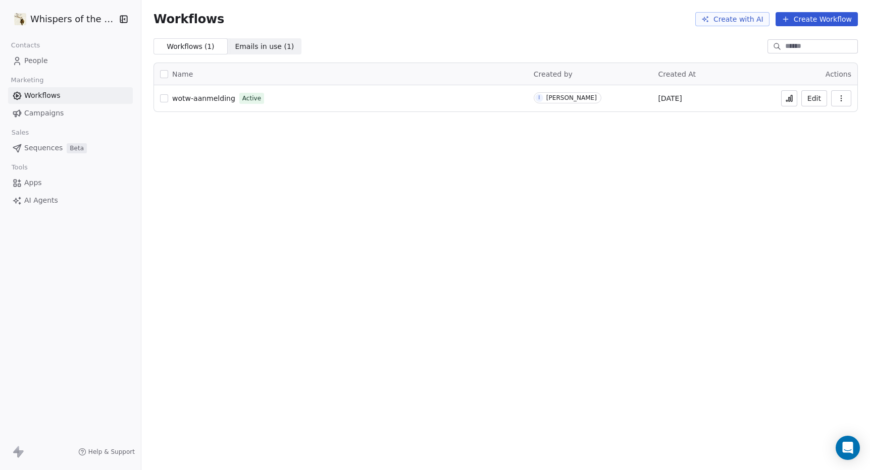
click at [205, 97] on span "wotw-aanmelding" at bounding box center [203, 98] width 63 height 8
click at [34, 96] on span "Workflows" at bounding box center [42, 95] width 36 height 11
click at [37, 110] on span "Campaigns" at bounding box center [43, 113] width 39 height 11
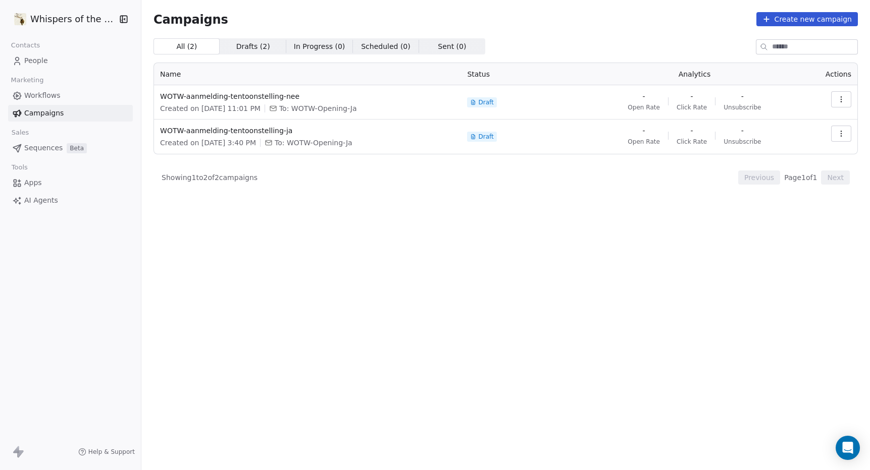
click at [38, 62] on span "People" at bounding box center [36, 61] width 24 height 11
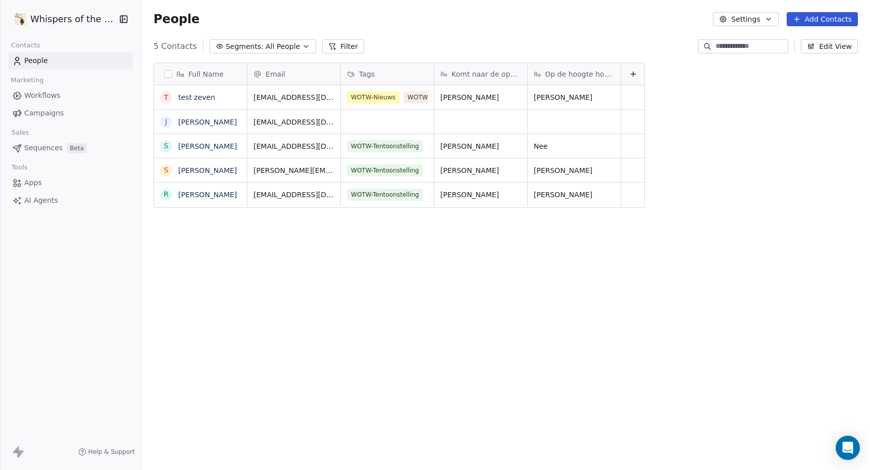
scroll to position [406, 726]
click at [30, 95] on span "Workflows" at bounding box center [42, 95] width 36 height 11
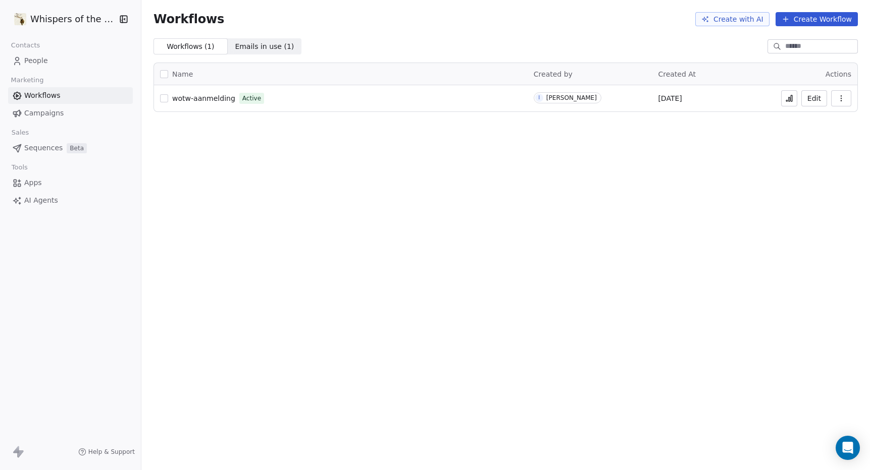
click at [216, 97] on span "wotw-aanmelding" at bounding box center [203, 98] width 63 height 8
click at [41, 62] on span "People" at bounding box center [36, 61] width 24 height 11
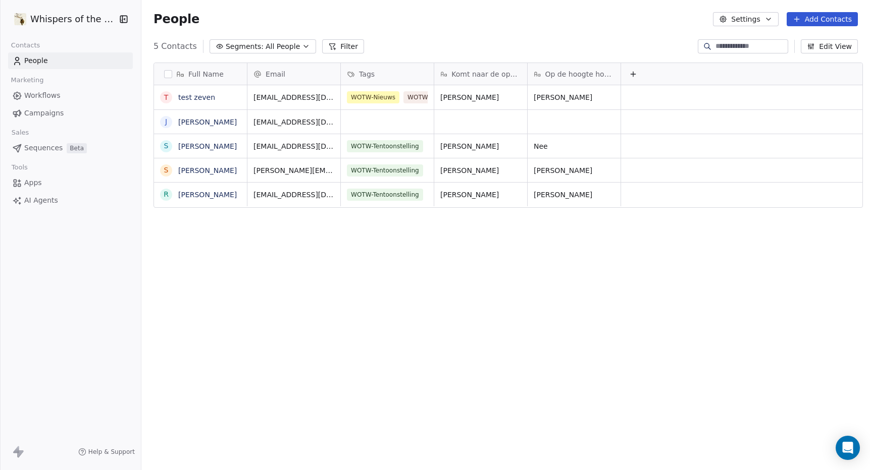
scroll to position [406, 726]
click at [374, 114] on span "WOTW-Inschrijving" at bounding box center [380, 112] width 66 height 12
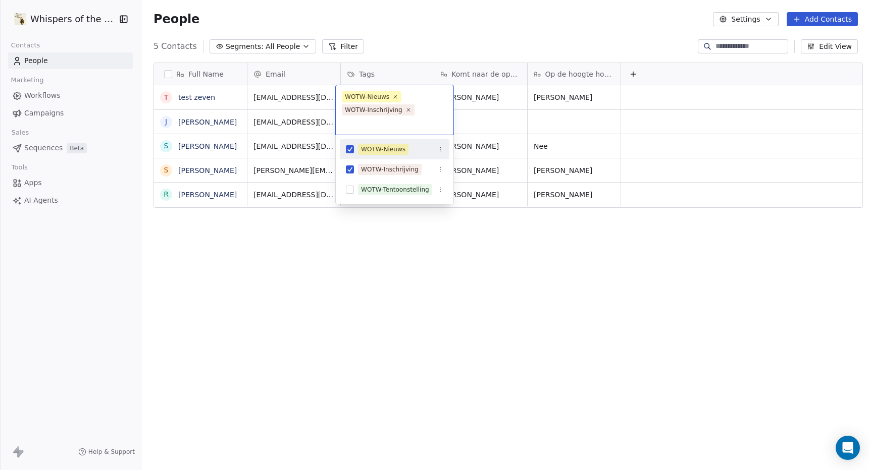
click at [352, 149] on button "Suggestions" at bounding box center [350, 149] width 8 height 8
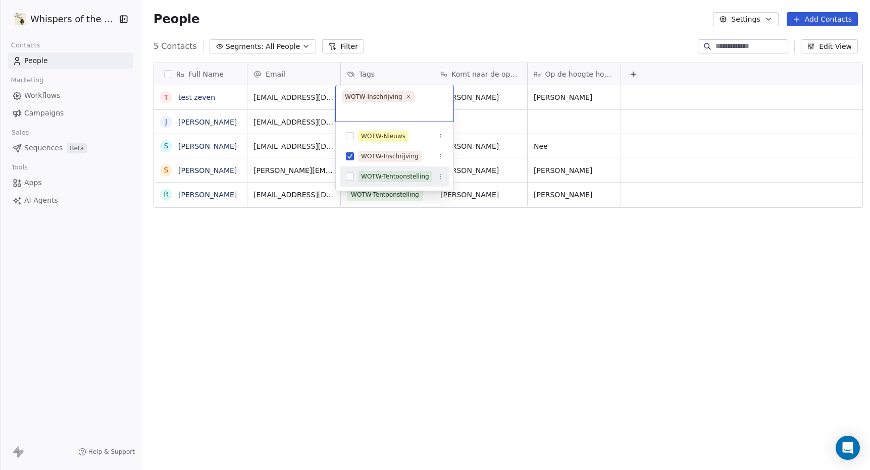
click at [394, 270] on html "Whispers of the Wood Contacts People Marketing Workflows Campaigns Sales Sequen…" at bounding box center [435, 235] width 870 height 470
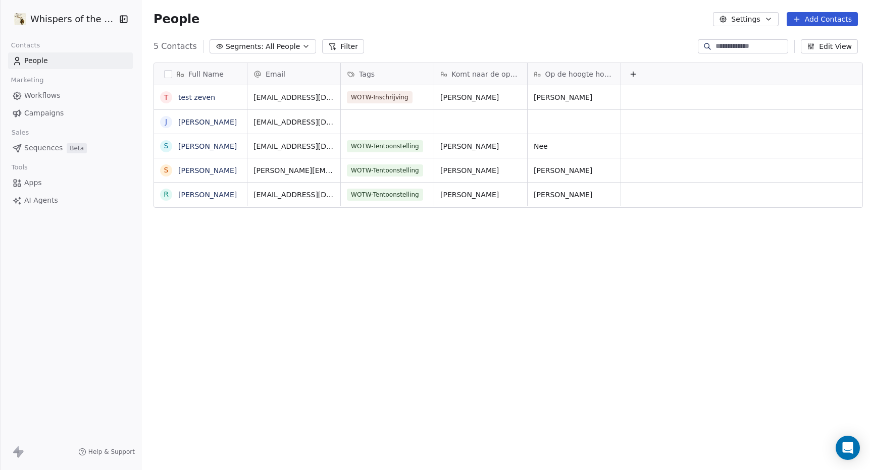
click at [36, 181] on span "Apps" at bounding box center [33, 183] width 18 height 11
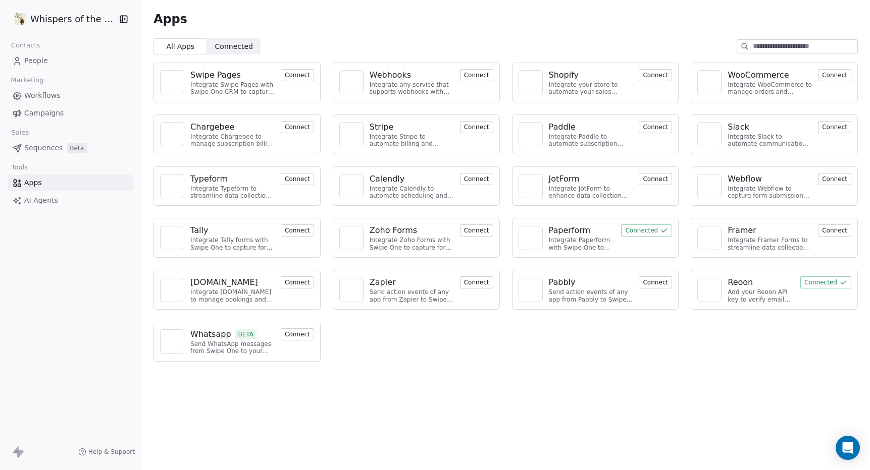
click at [630, 228] on button "Connected" at bounding box center [646, 231] width 51 height 12
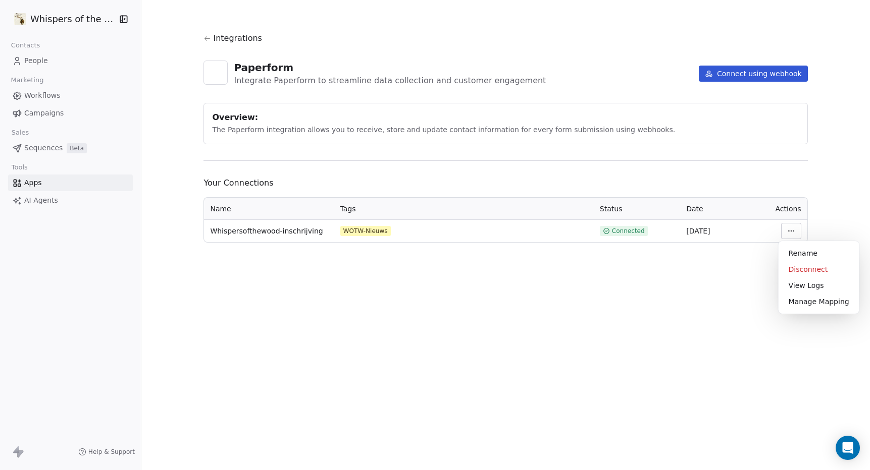
click at [788, 231] on html "Whispers of the Wood Contacts People Marketing Workflows Campaigns Sales Sequen…" at bounding box center [435, 235] width 870 height 470
click at [582, 296] on html "Whispers of the Wood Contacts People Marketing Workflows Campaigns Sales Sequen…" at bounding box center [435, 235] width 870 height 470
click at [782, 230] on html "Whispers of the Wood Contacts People Marketing Workflows Campaigns Sales Sequen…" at bounding box center [435, 235] width 870 height 470
click at [697, 306] on html "Whispers of the Wood Contacts People Marketing Workflows Campaigns Sales Sequen…" at bounding box center [435, 235] width 870 height 470
click at [787, 230] on html "Whispers of the Wood Contacts People Marketing Workflows Campaigns Sales Sequen…" at bounding box center [435, 235] width 870 height 470
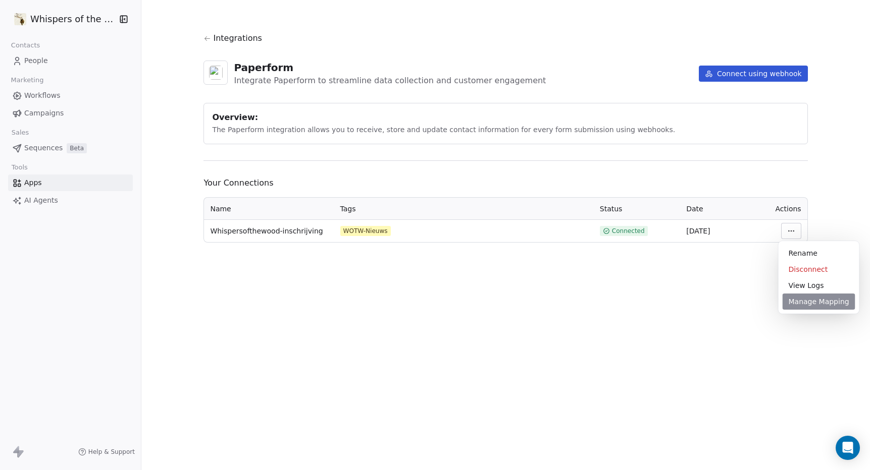
click at [797, 308] on div "Manage Mapping" at bounding box center [818, 302] width 73 height 16
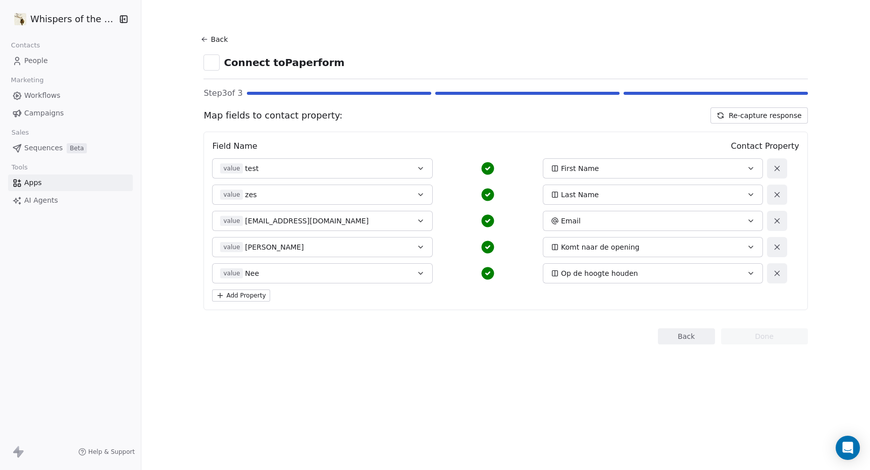
click at [39, 59] on span "People" at bounding box center [36, 61] width 24 height 11
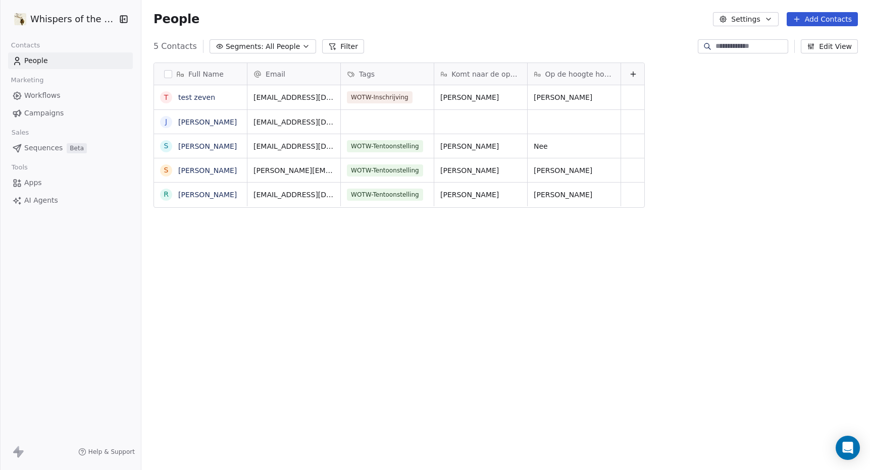
scroll to position [406, 726]
click at [382, 100] on span "WOTW-Inschrijving" at bounding box center [380, 97] width 66 height 12
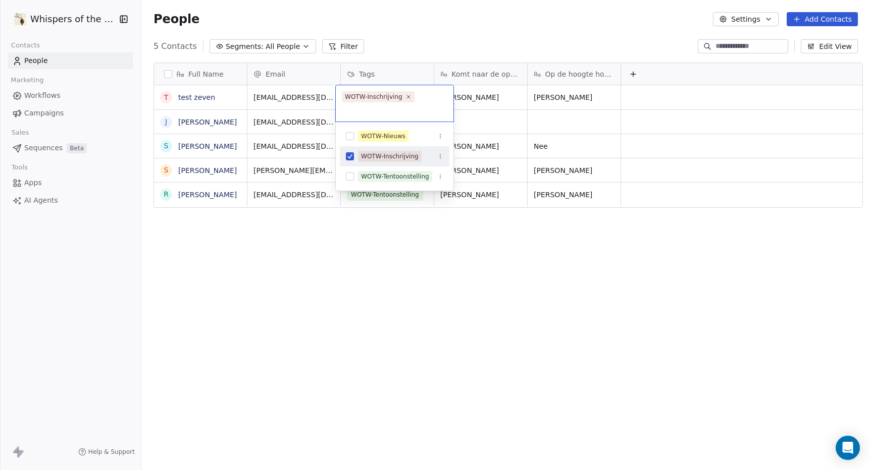
click at [382, 100] on div "WOTW-Inschrijving" at bounding box center [395, 103] width 118 height 36
click at [349, 137] on button "Suggestions" at bounding box center [350, 136] width 8 height 8
click at [351, 177] on button "Suggestions" at bounding box center [350, 177] width 8 height 8
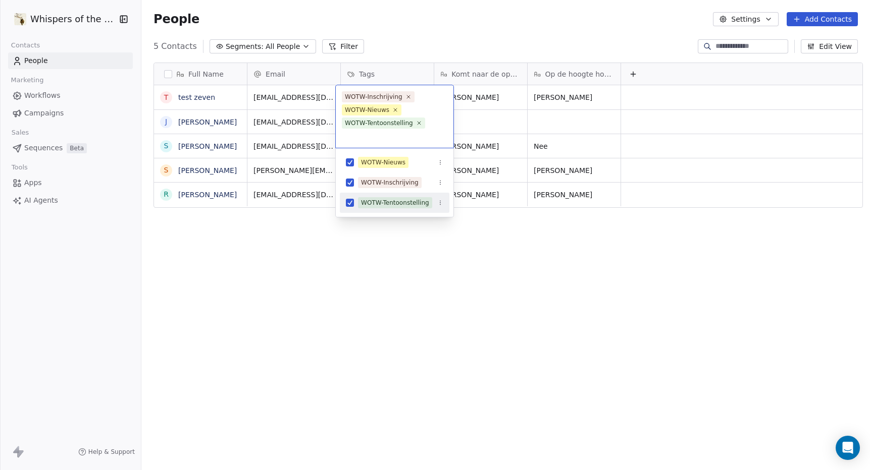
click at [371, 243] on html "Whispers of the Wood Contacts People Marketing Workflows Campaigns Sales Sequen…" at bounding box center [435, 235] width 870 height 470
